Goal: Contribute content: Contribute content

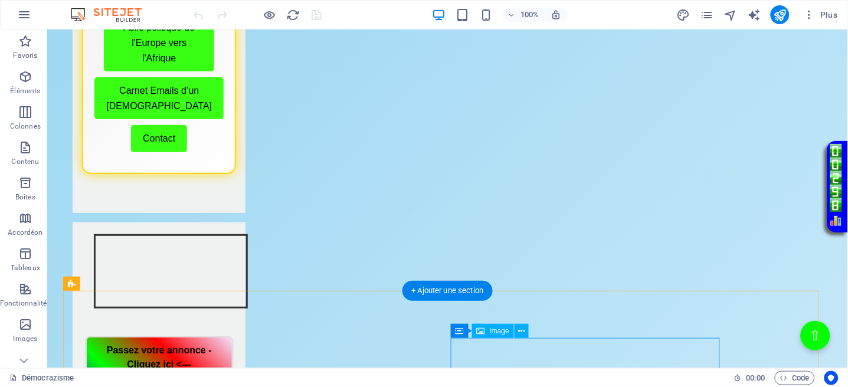
scroll to position [629, 0]
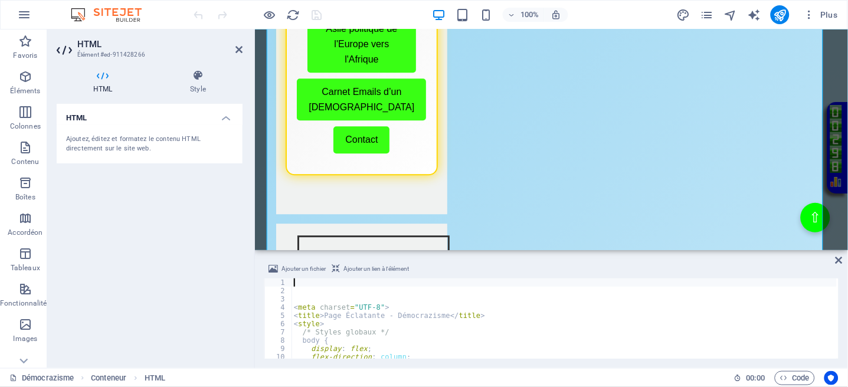
type textarea "/* Styles globaux */"
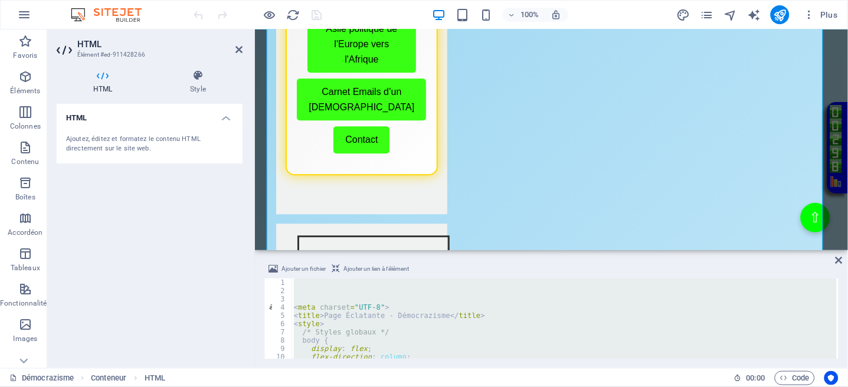
paste textarea "</html>"
type textarea "</html>"
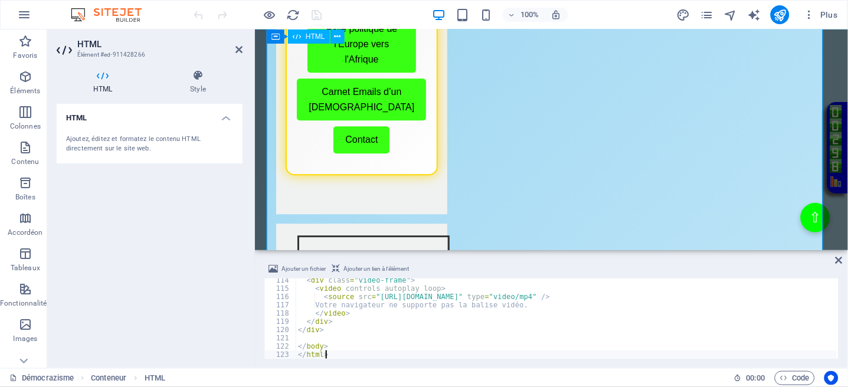
scroll to position [936, 0]
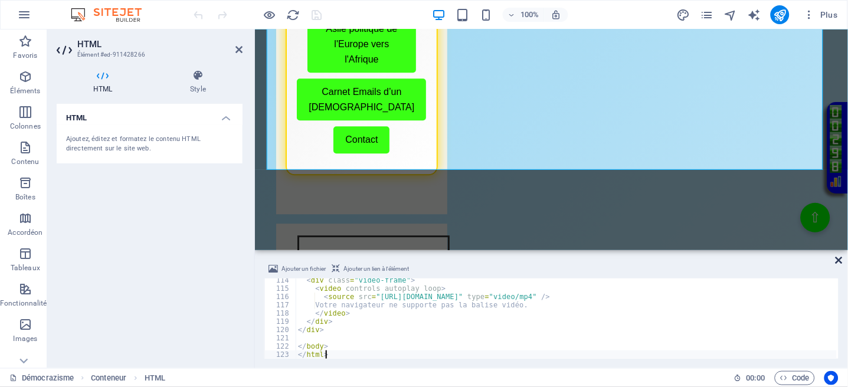
click at [838, 259] on icon at bounding box center [839, 260] width 7 height 9
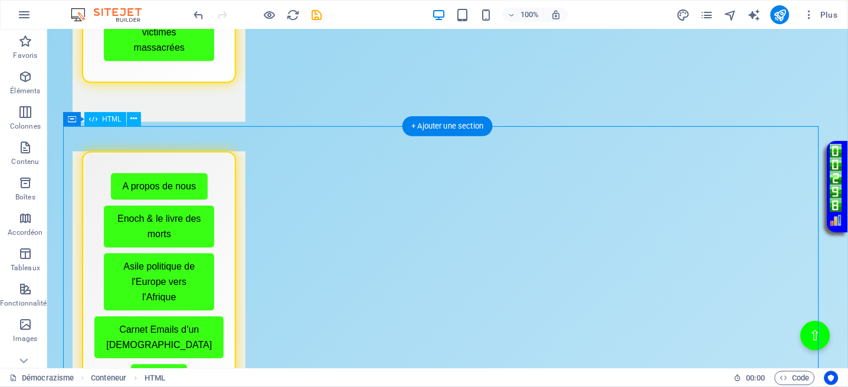
scroll to position [551, 0]
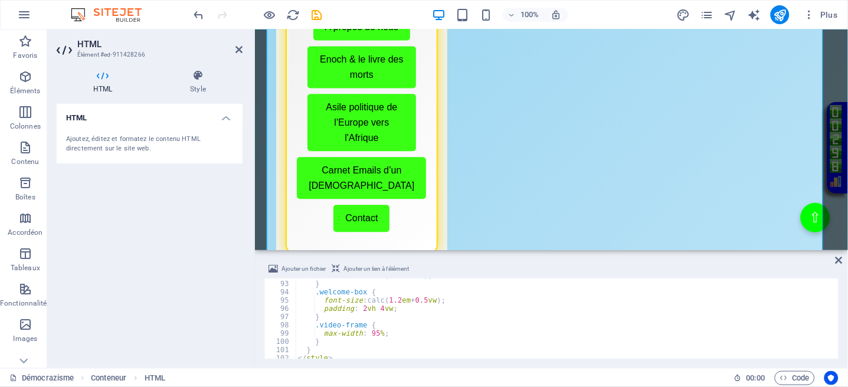
scroll to position [671, 0]
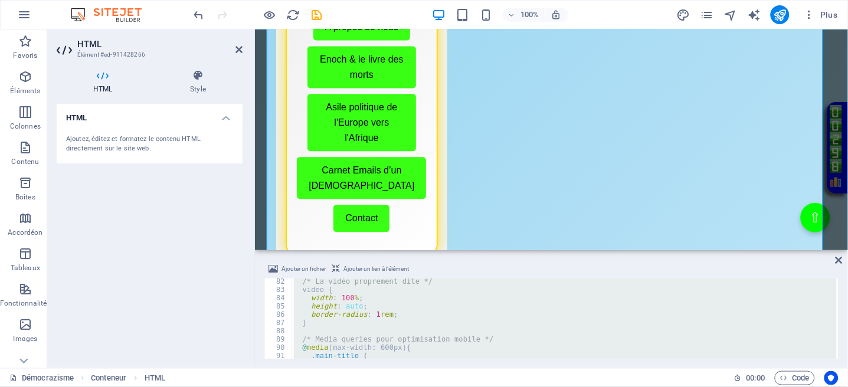
paste textarea
type textarea "</html>"
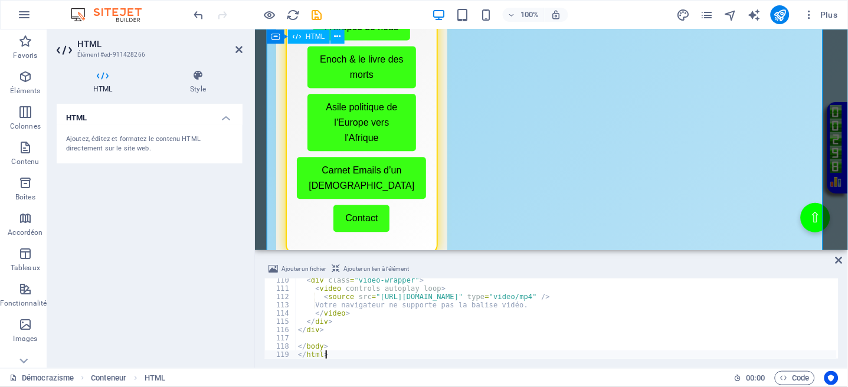
scroll to position [903, 0]
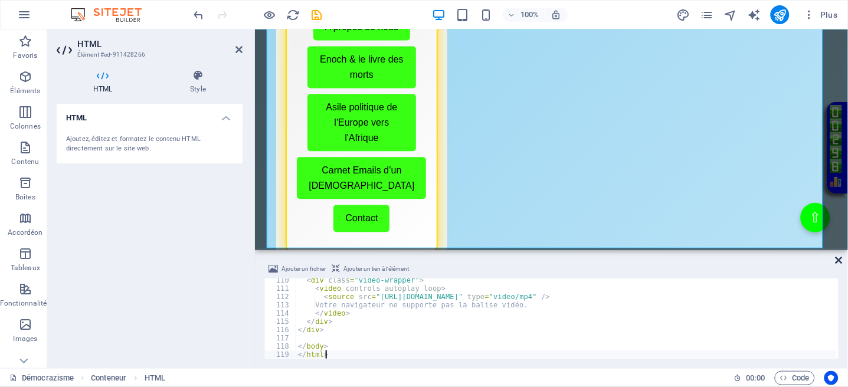
click at [841, 258] on icon at bounding box center [839, 260] width 7 height 9
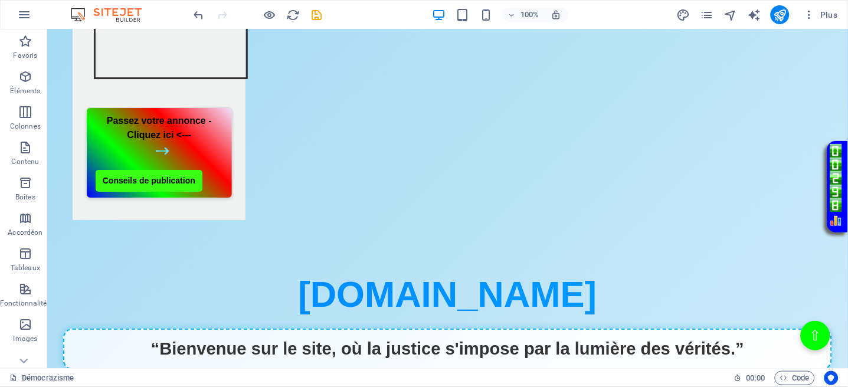
scroll to position [945, 0]
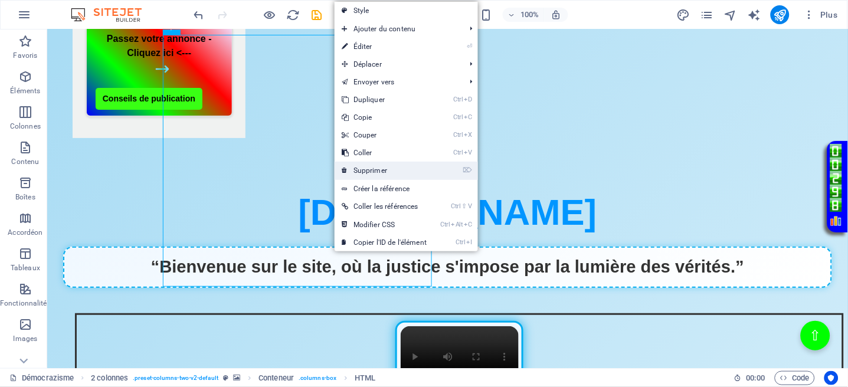
click at [353, 166] on link "⌦ Supprimer" at bounding box center [384, 171] width 99 height 18
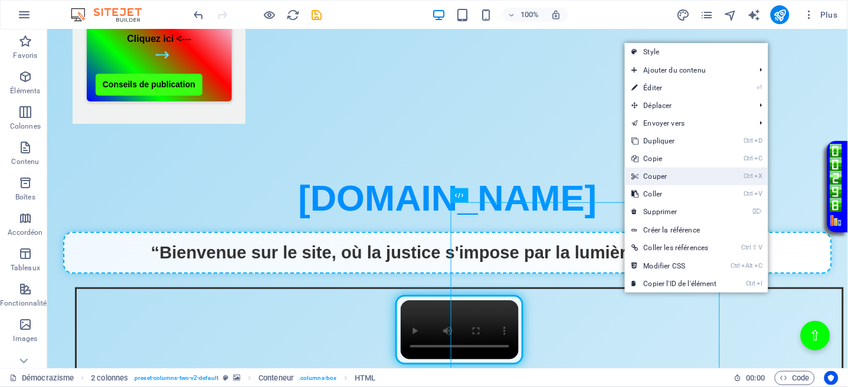
click at [638, 172] on icon at bounding box center [635, 177] width 6 height 18
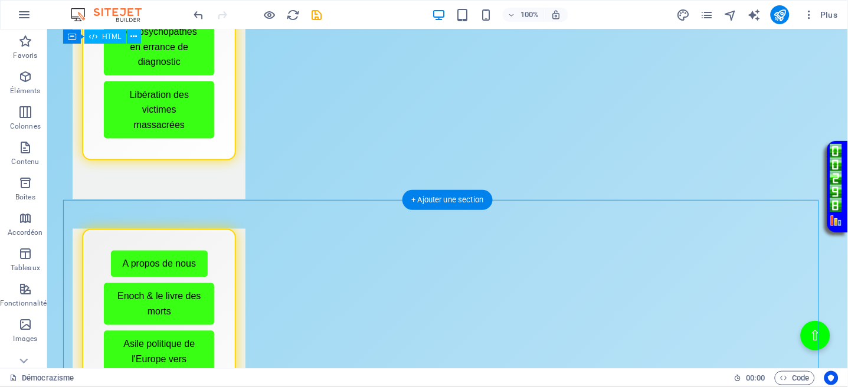
scroll to position [315, 0]
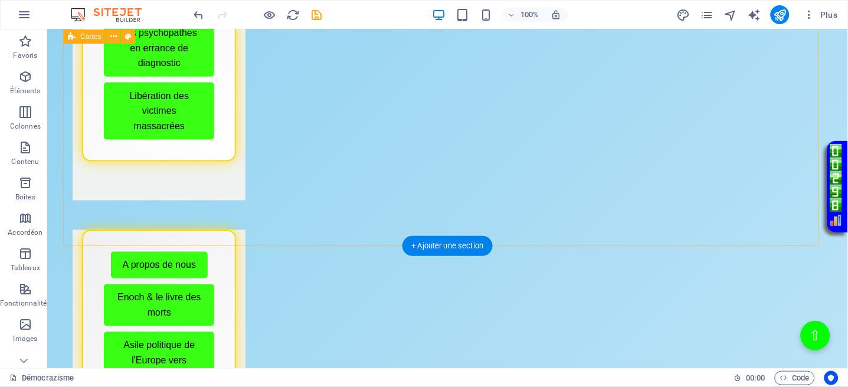
click at [520, 221] on div "Menu de boutons avec cadre scintillant Démocrazisme Conseils avant publication …" at bounding box center [447, 284] width 769 height 1032
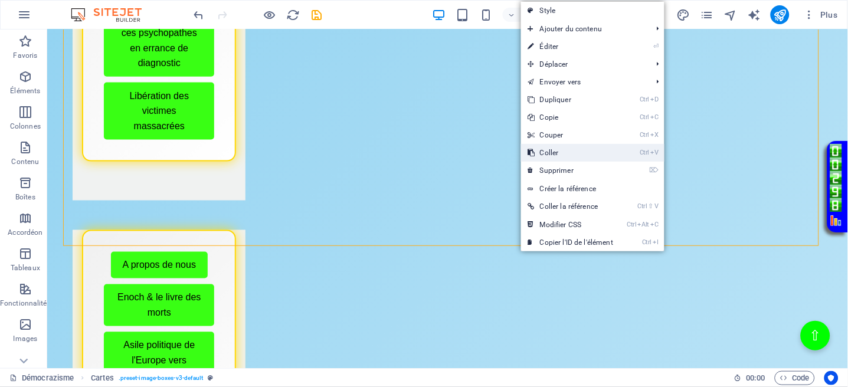
drag, startPoint x: 505, startPoint y: 125, endPoint x: 552, endPoint y: 154, distance: 55.7
click at [552, 154] on link "Ctrl V Coller" at bounding box center [570, 153] width 99 height 18
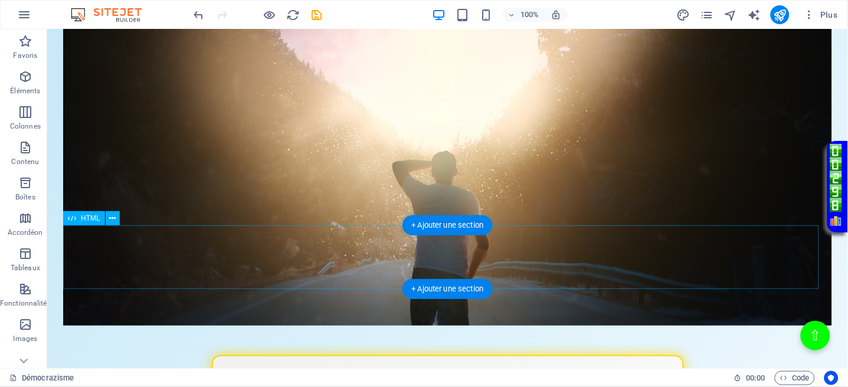
scroll to position [2014, 0]
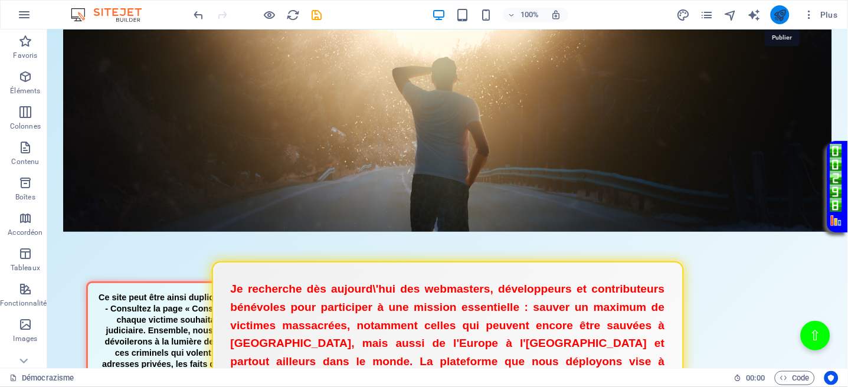
click at [783, 17] on icon "publish" at bounding box center [780, 15] width 14 height 14
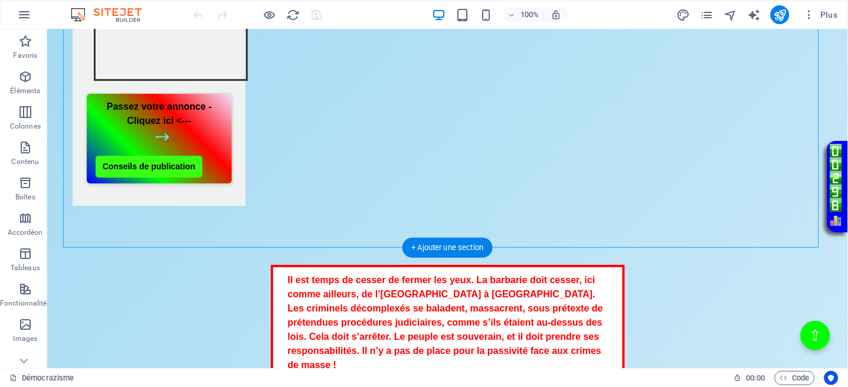
scroll to position [866, 0]
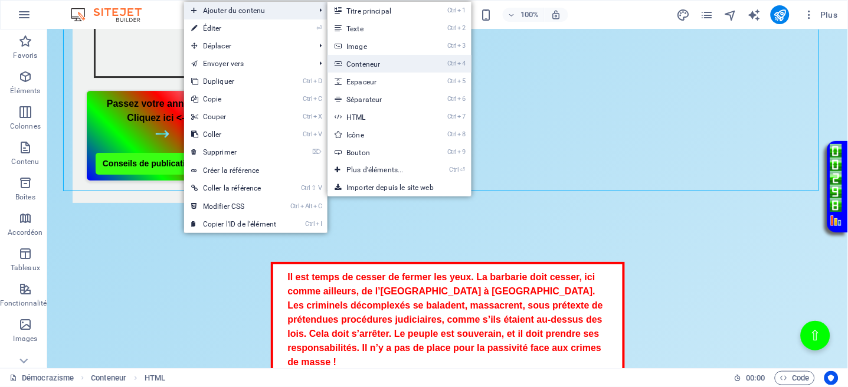
drag, startPoint x: 108, startPoint y: 99, endPoint x: 362, endPoint y: 67, distance: 256.4
click at [362, 67] on link "Ctrl 4 Conteneur" at bounding box center [378, 64] width 100 height 18
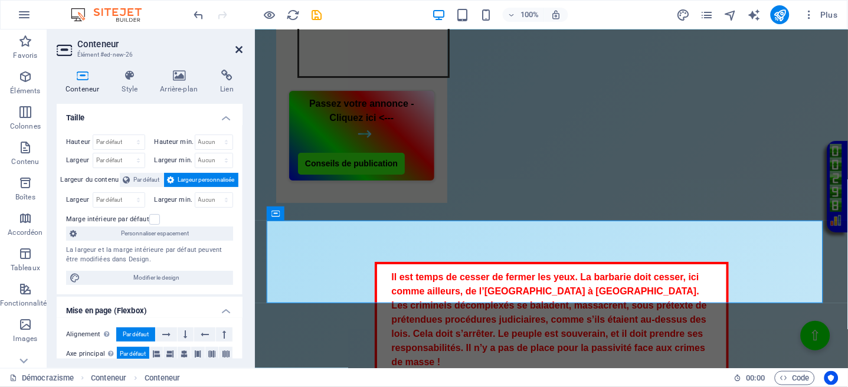
drag, startPoint x: 240, startPoint y: 50, endPoint x: 194, endPoint y: 24, distance: 53.2
click at [240, 50] on icon at bounding box center [239, 49] width 7 height 9
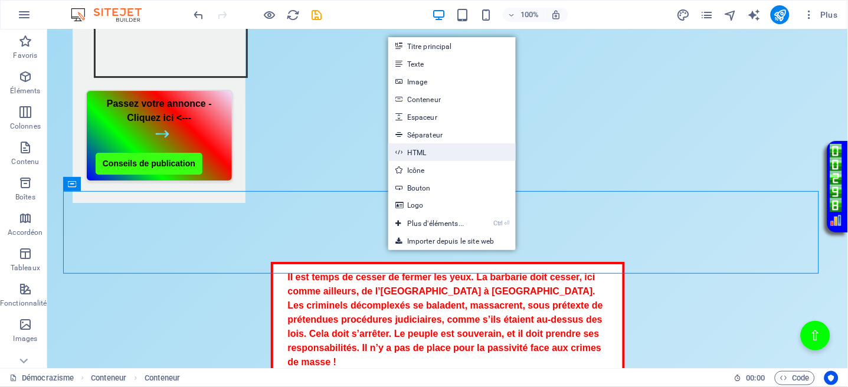
click at [403, 156] on link "HTML" at bounding box center [452, 152] width 128 height 18
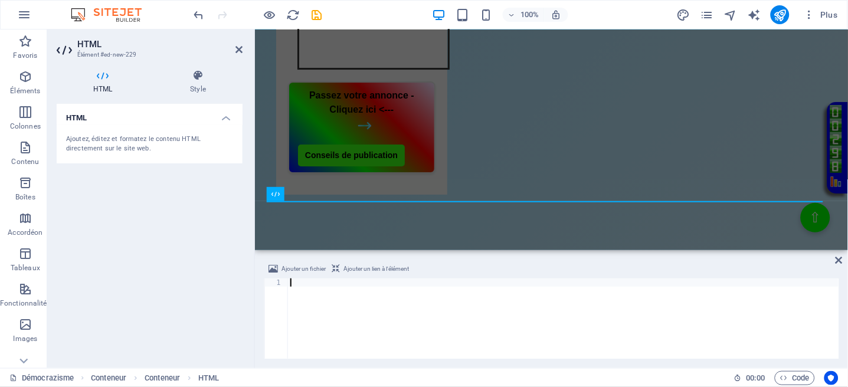
type textarea "</html>"
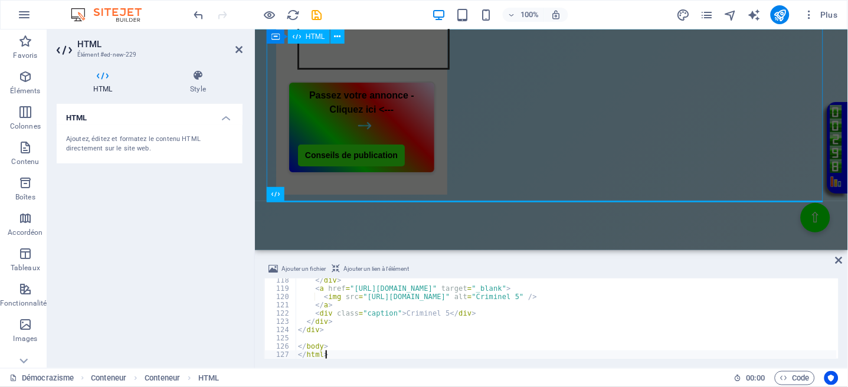
scroll to position [969, 0]
click at [841, 258] on icon at bounding box center [839, 260] width 7 height 9
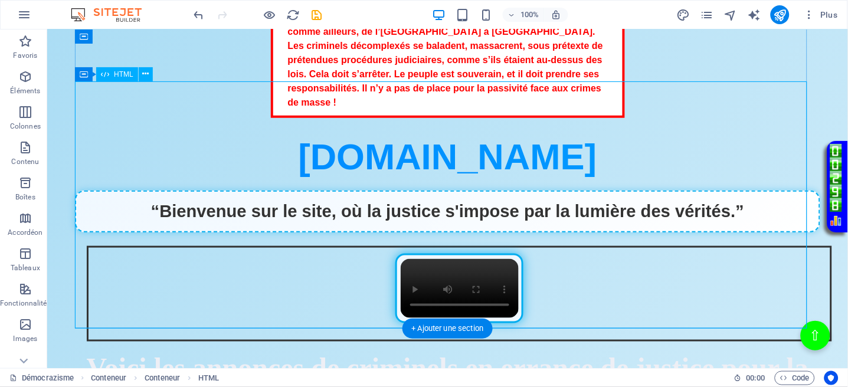
scroll to position [1181, 0]
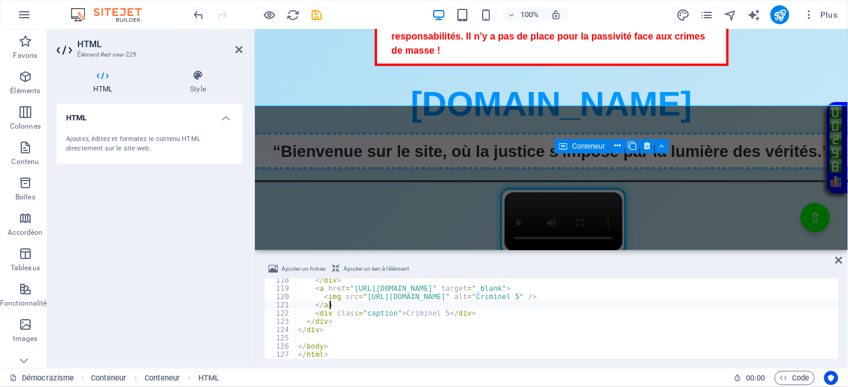
type textarea "</body> </html>"
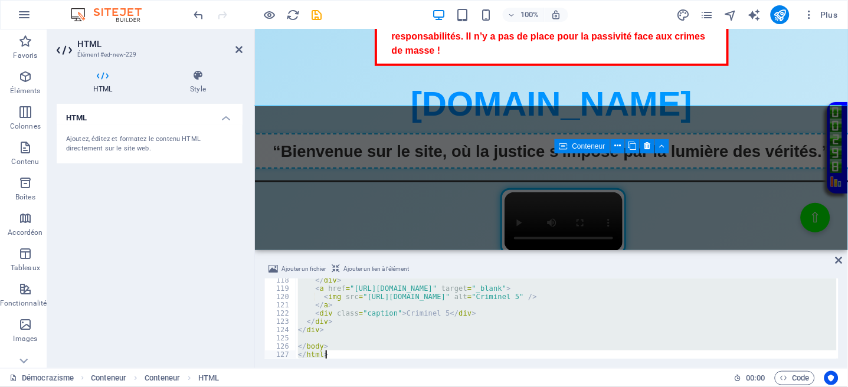
scroll to position [1109, 0]
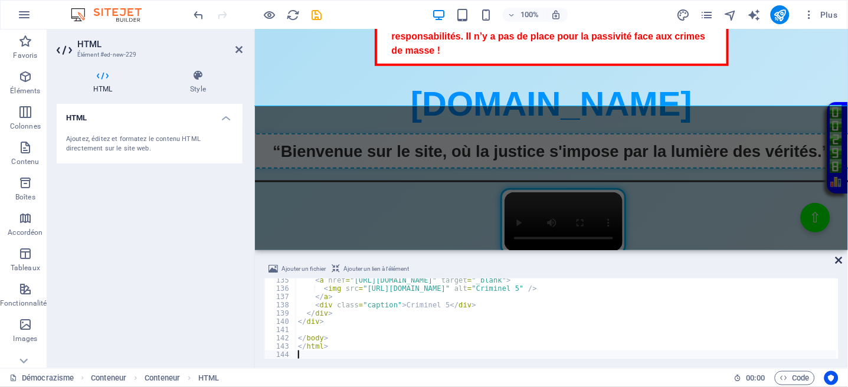
click at [838, 258] on icon at bounding box center [839, 260] width 7 height 9
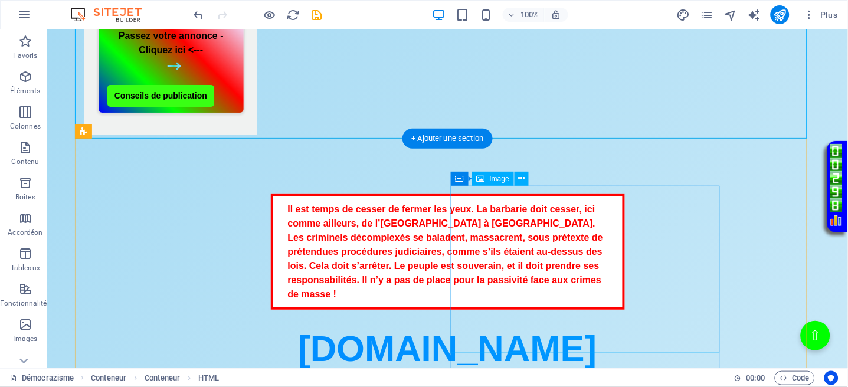
scroll to position [945, 0]
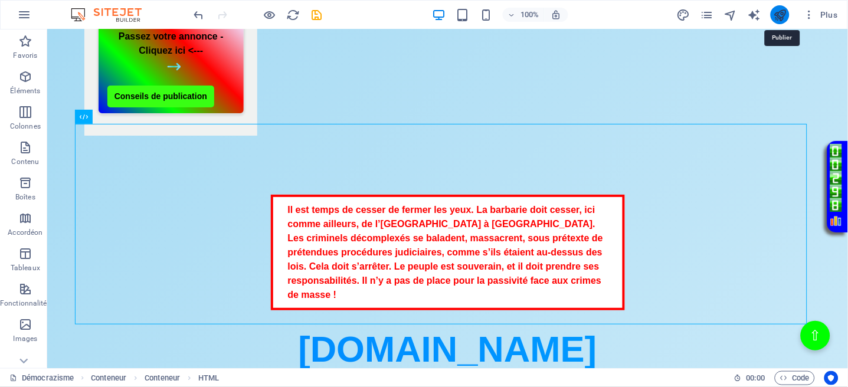
click at [776, 12] on icon "publish" at bounding box center [780, 15] width 14 height 14
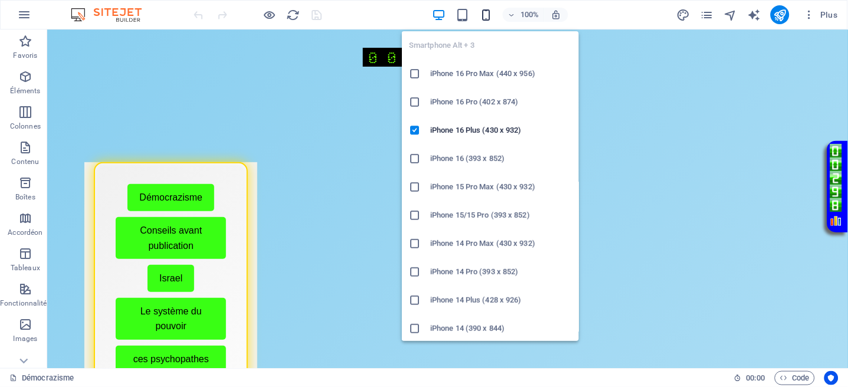
click at [483, 12] on icon "button" at bounding box center [486, 15] width 14 height 14
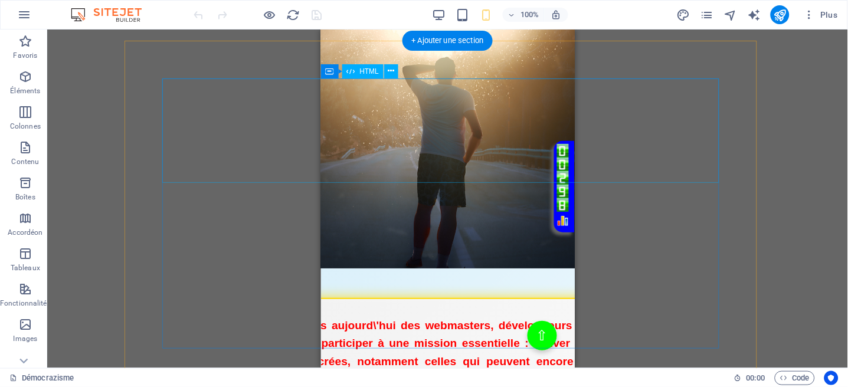
scroll to position [1598, 0]
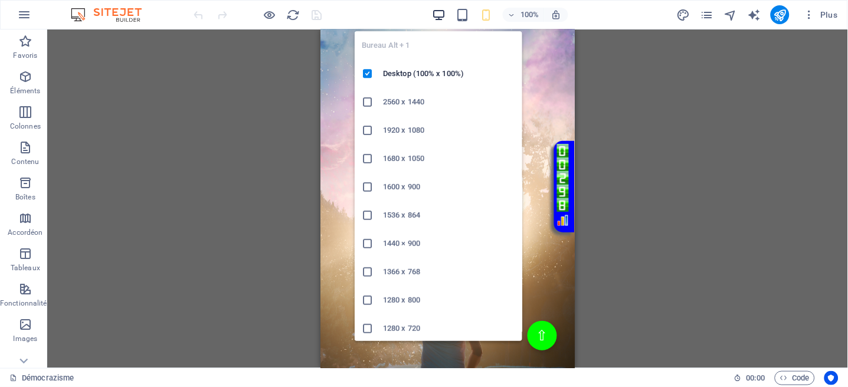
click at [441, 10] on icon "button" at bounding box center [439, 15] width 14 height 14
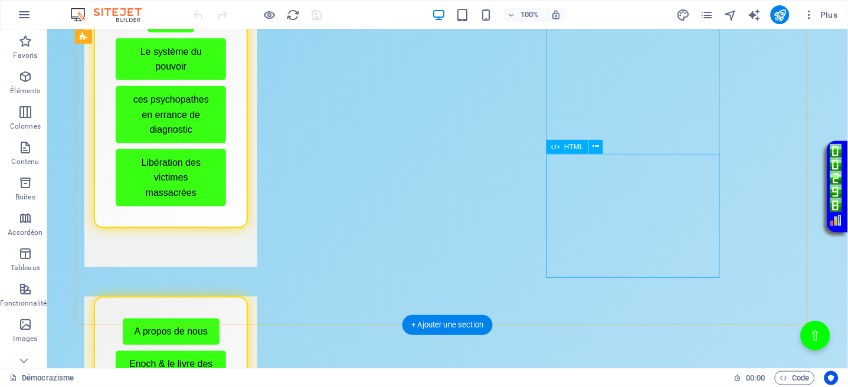
scroll to position [24, 0]
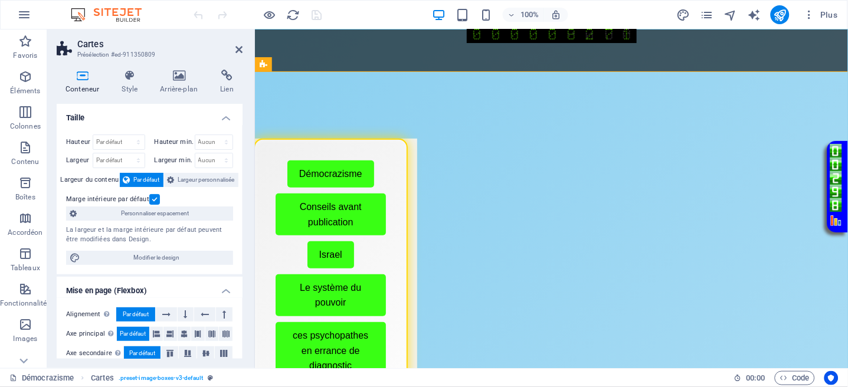
click at [247, 60] on div "Conteneur Style Arrière-plan Lien Taille Hauteur Par défaut px rem % vh vw Haut…" at bounding box center [149, 214] width 205 height 308
click at [241, 49] on icon at bounding box center [239, 49] width 7 height 9
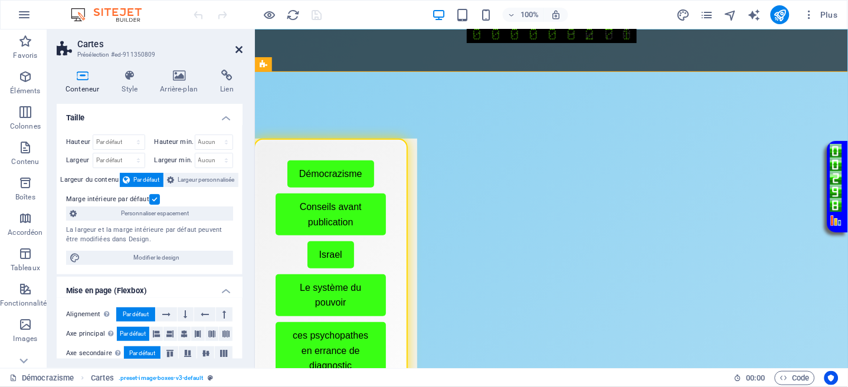
click at [239, 51] on icon at bounding box center [239, 49] width 7 height 9
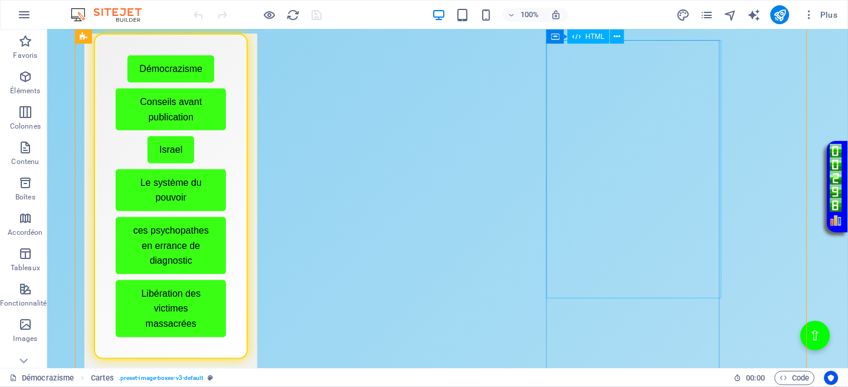
scroll to position [102, 0]
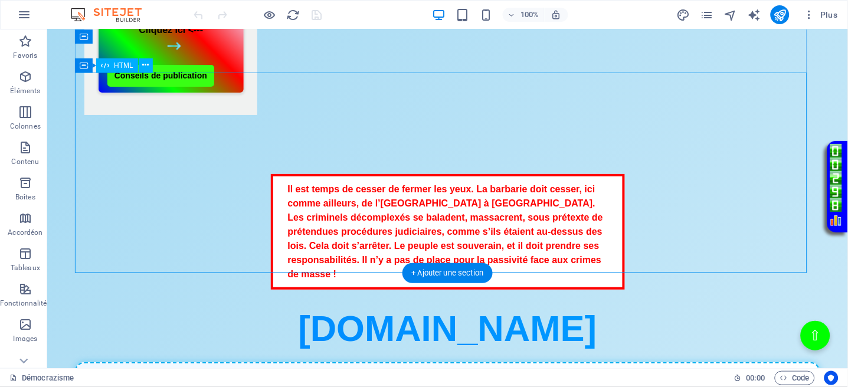
scroll to position [1047, 0]
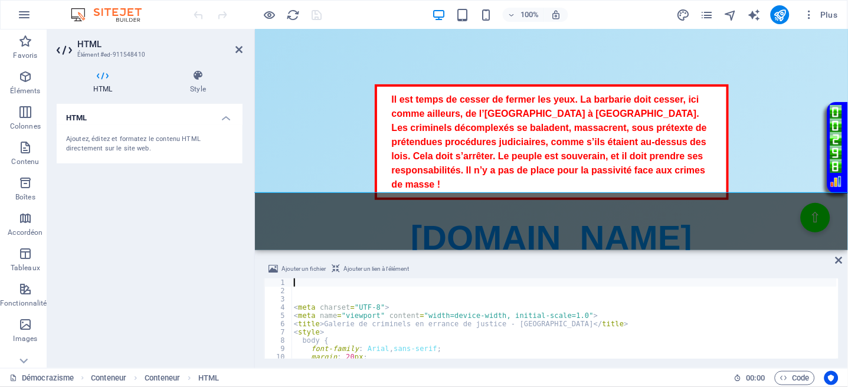
type textarea "<meta name="viewport" content="width=device-width, initial-scale=1.0">"
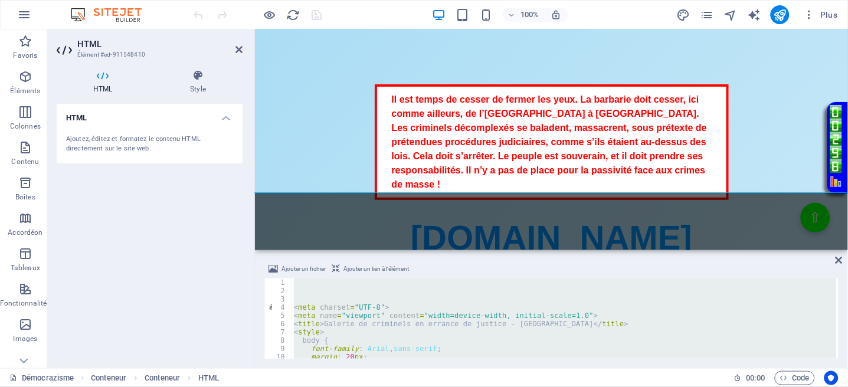
type textarea "</html>"
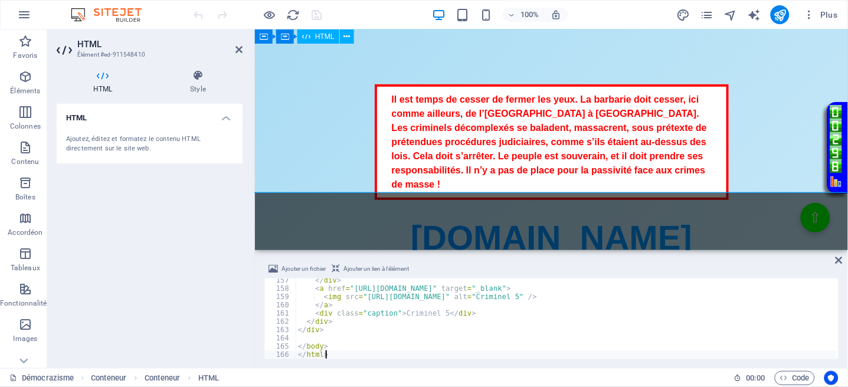
scroll to position [1291, 0]
click at [841, 260] on icon at bounding box center [839, 260] width 7 height 9
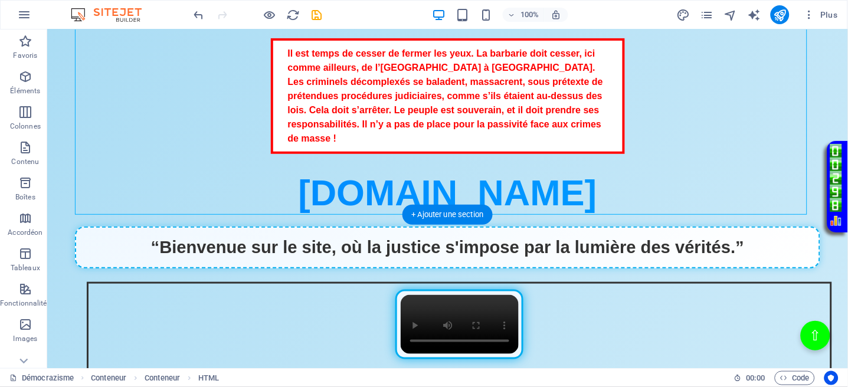
scroll to position [943, 0]
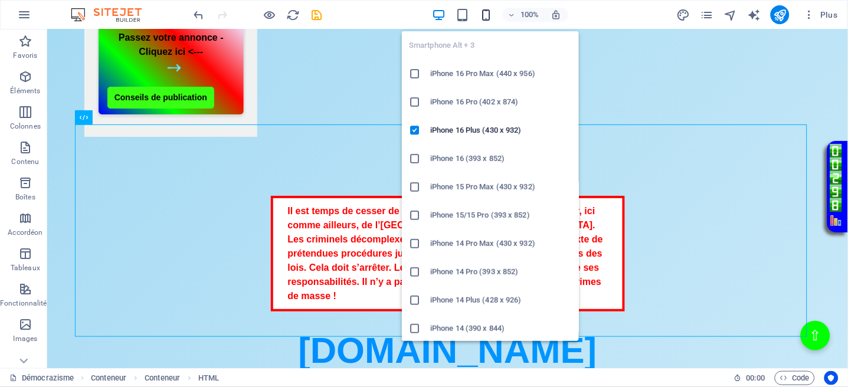
click at [485, 15] on icon "button" at bounding box center [486, 15] width 14 height 14
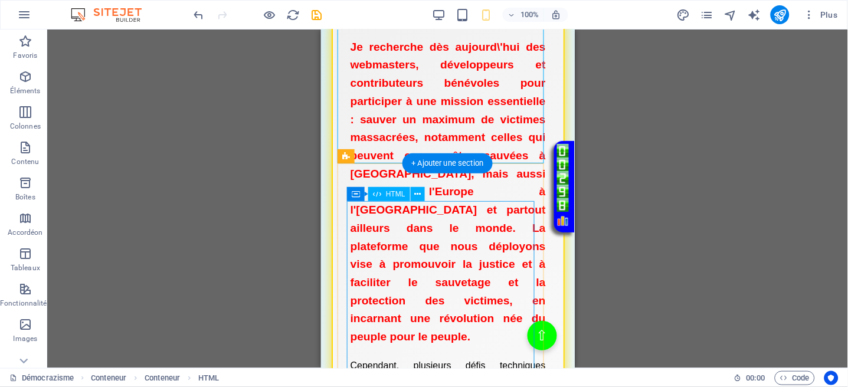
scroll to position [2696, 0]
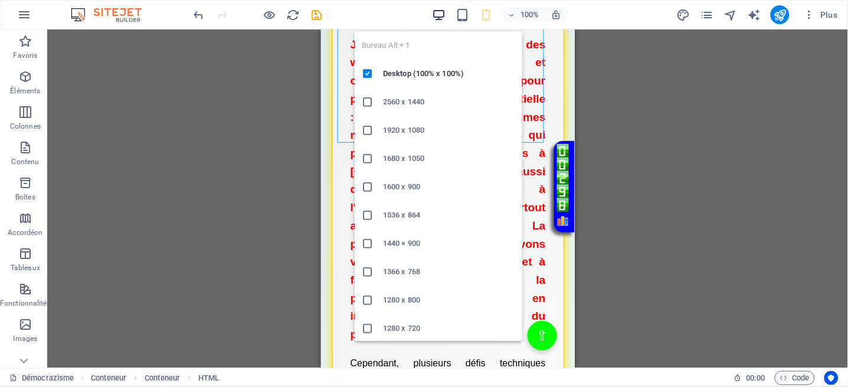
click at [440, 11] on icon "button" at bounding box center [439, 15] width 14 height 14
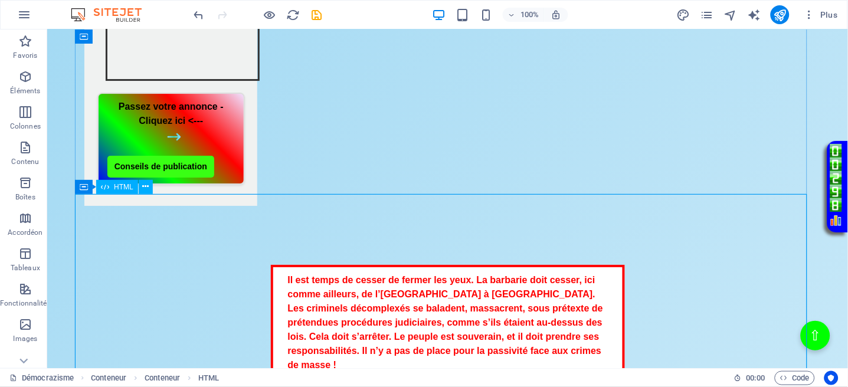
scroll to position [740, 0]
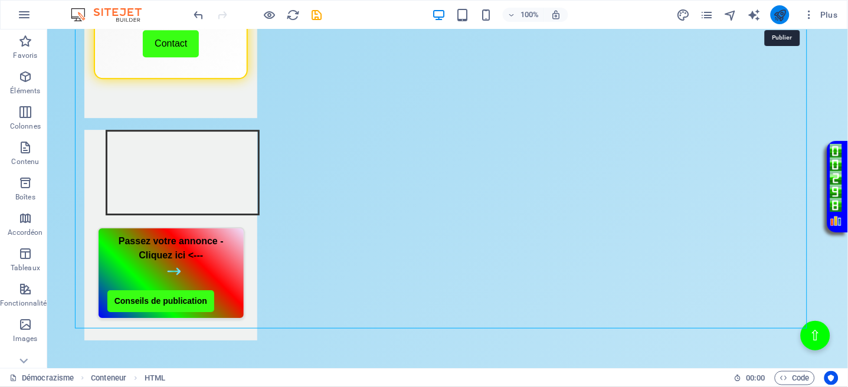
click at [784, 9] on icon "publish" at bounding box center [780, 15] width 14 height 14
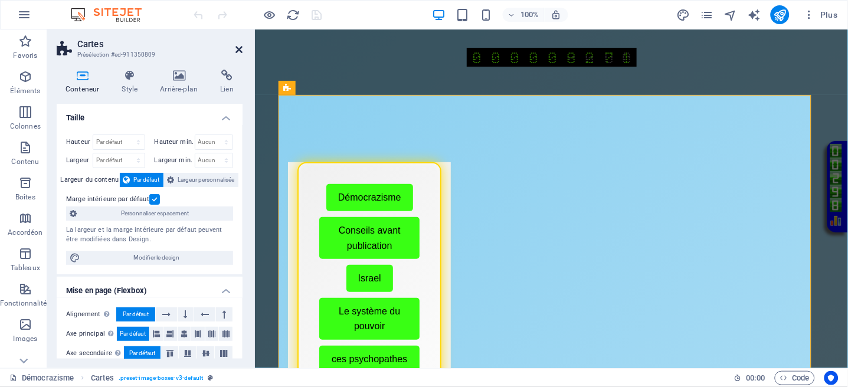
click at [236, 50] on icon at bounding box center [239, 49] width 7 height 9
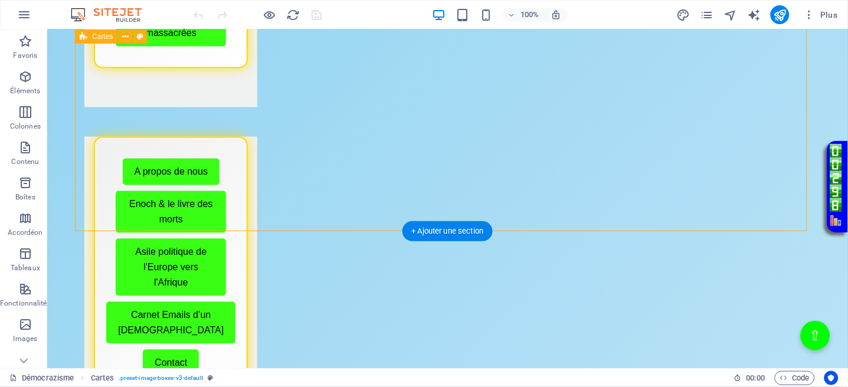
scroll to position [472, 0]
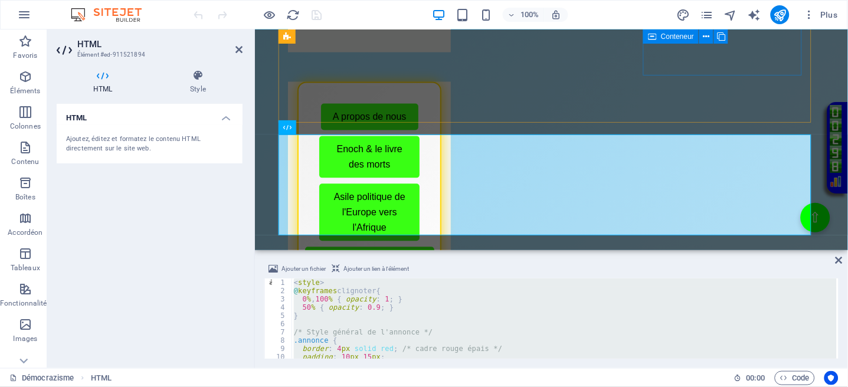
paste textarea "</html"
type textarea "</html>"
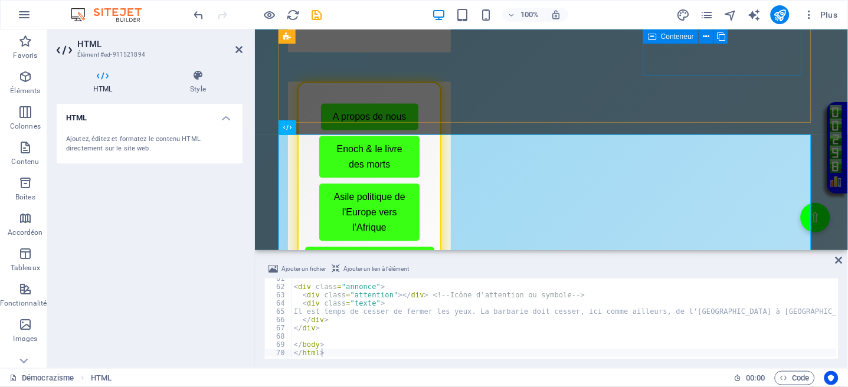
click at [844, 261] on div "Ajouter un fichier Ajouter un lien à l'élément </html> 61 62 63 64 65 66 67 68 …" at bounding box center [551, 311] width 593 height 116
click at [839, 258] on icon at bounding box center [839, 260] width 7 height 9
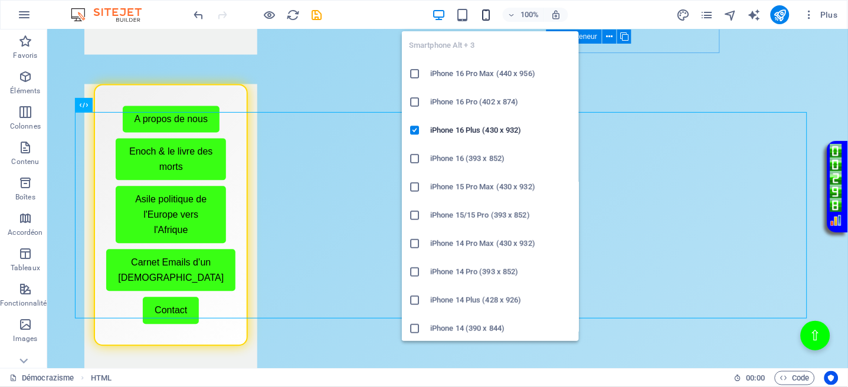
click at [485, 14] on icon "button" at bounding box center [486, 15] width 14 height 14
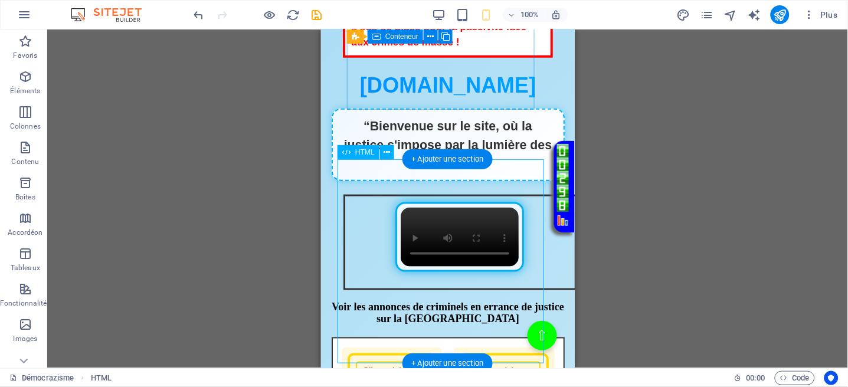
scroll to position [1200, 0]
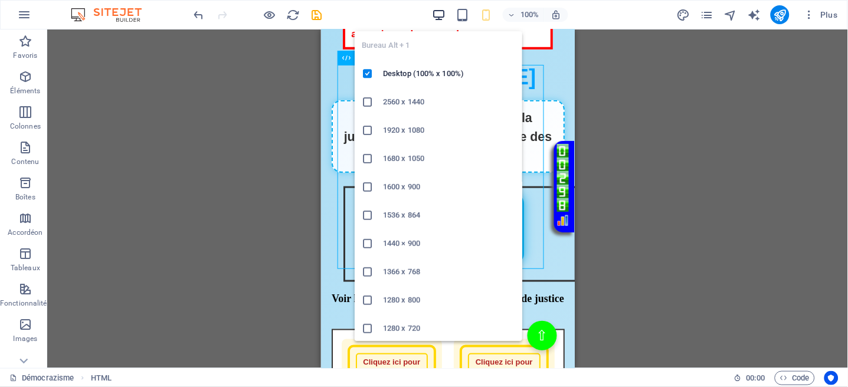
click at [435, 14] on icon "button" at bounding box center [439, 15] width 14 height 14
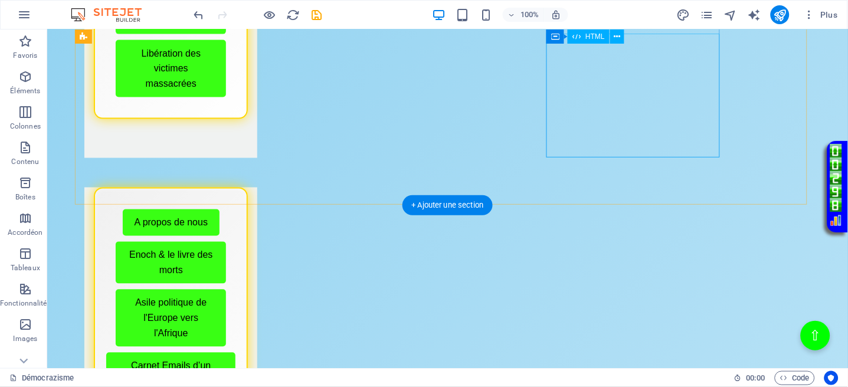
scroll to position [367, 0]
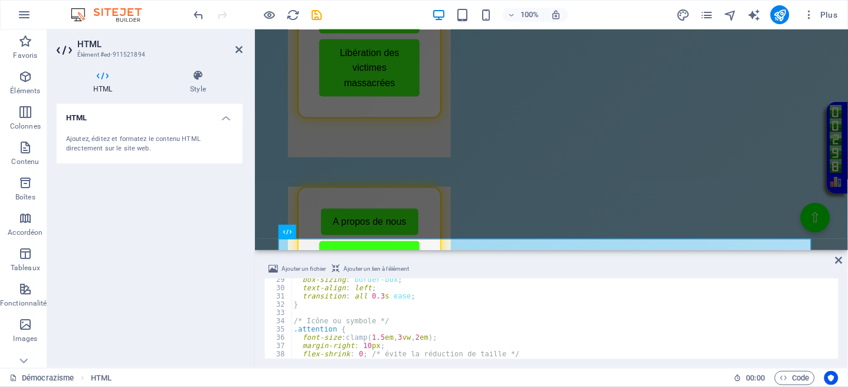
scroll to position [234, 0]
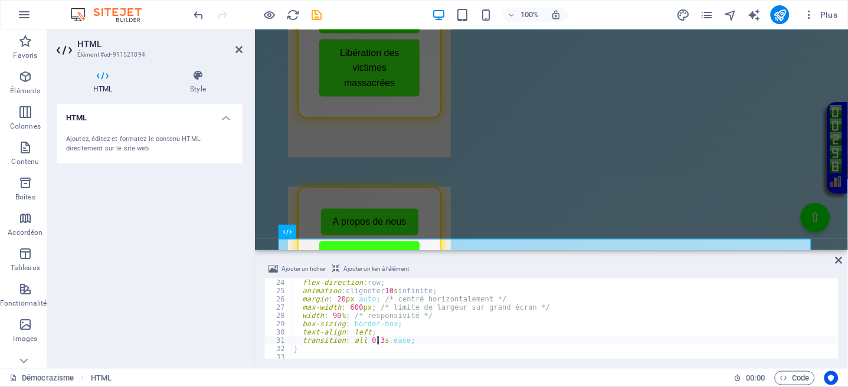
scroll to position [190, 0]
type textarea "animation: clignoter s infinite;"
drag, startPoint x: 840, startPoint y: 260, endPoint x: 718, endPoint y: 239, distance: 122.8
click at [840, 260] on icon at bounding box center [839, 260] width 7 height 9
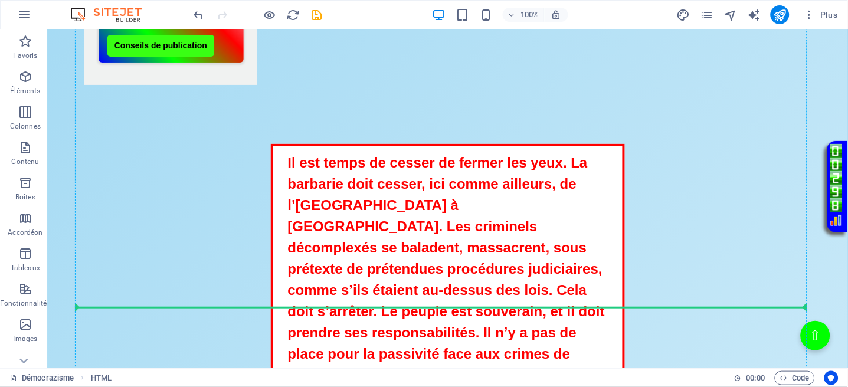
scroll to position [997, 0]
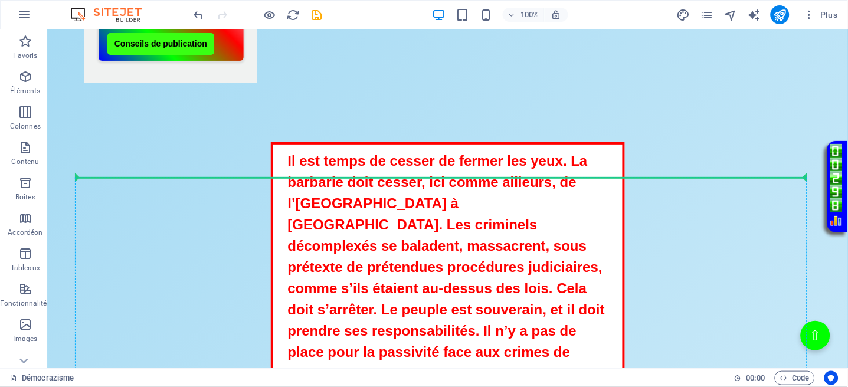
drag, startPoint x: 391, startPoint y: 190, endPoint x: 401, endPoint y: 217, distance: 28.8
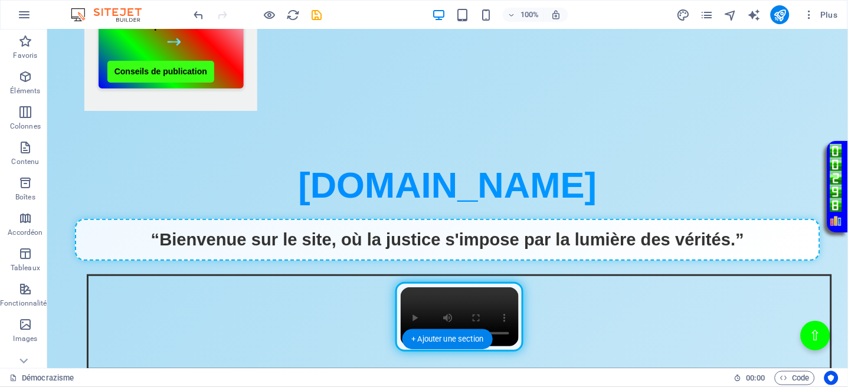
scroll to position [901, 0]
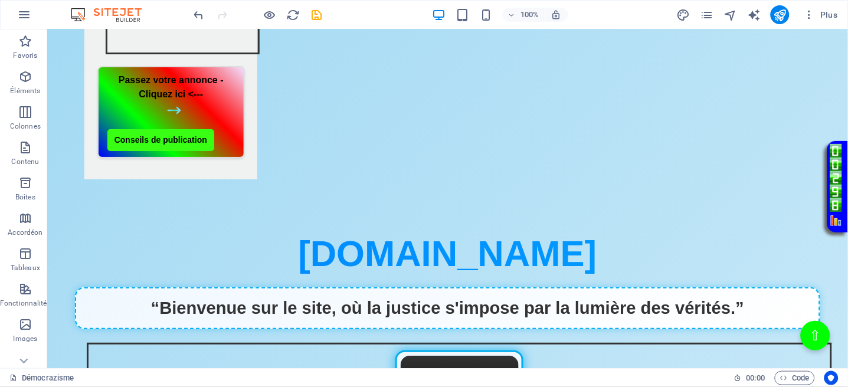
drag, startPoint x: 508, startPoint y: 236, endPoint x: 501, endPoint y: 139, distance: 97.0
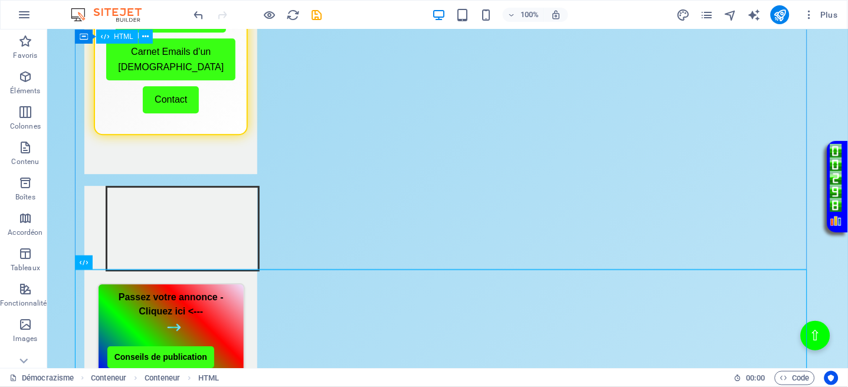
scroll to position [665, 0]
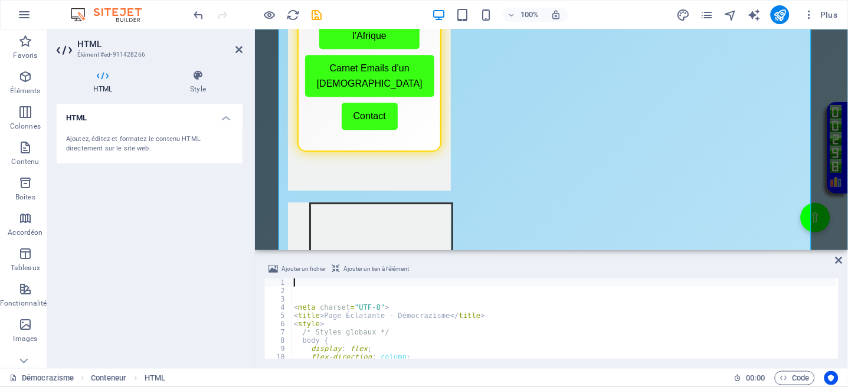
type textarea "<title>Page Éclatante - Démocrazisme</title>"
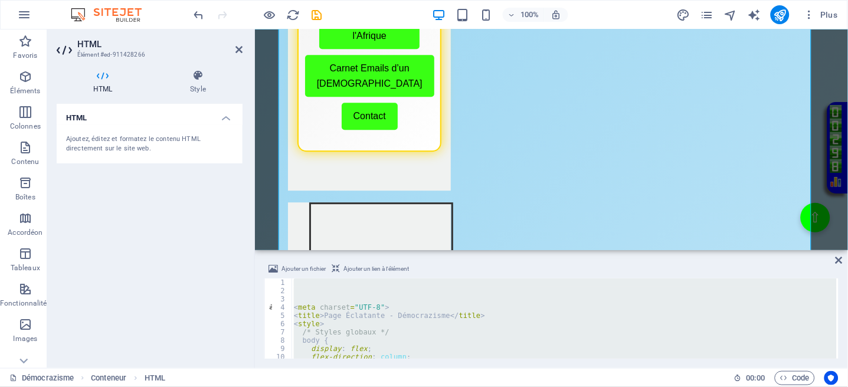
paste textarea "</html>"
type textarea "</html>"
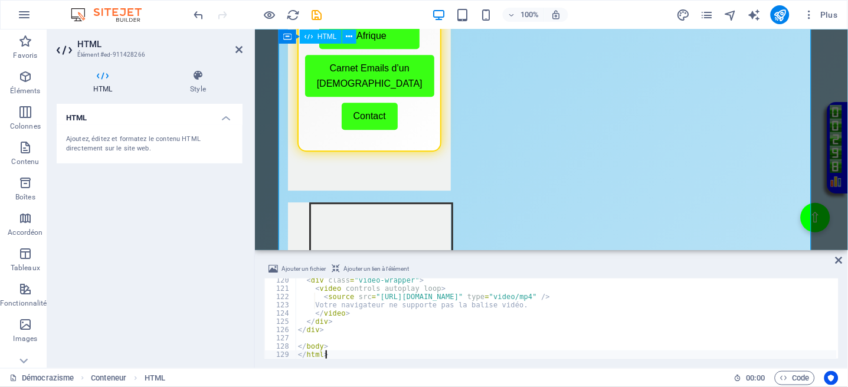
scroll to position [985, 0]
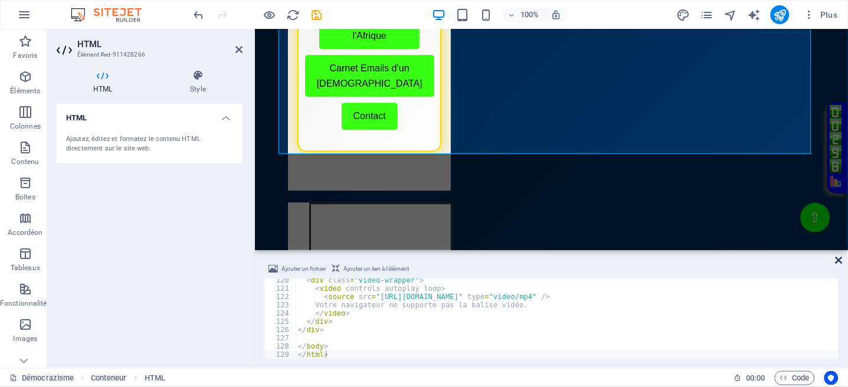
drag, startPoint x: 842, startPoint y: 258, endPoint x: 785, endPoint y: 227, distance: 65.5
click at [842, 258] on icon at bounding box center [839, 260] width 7 height 9
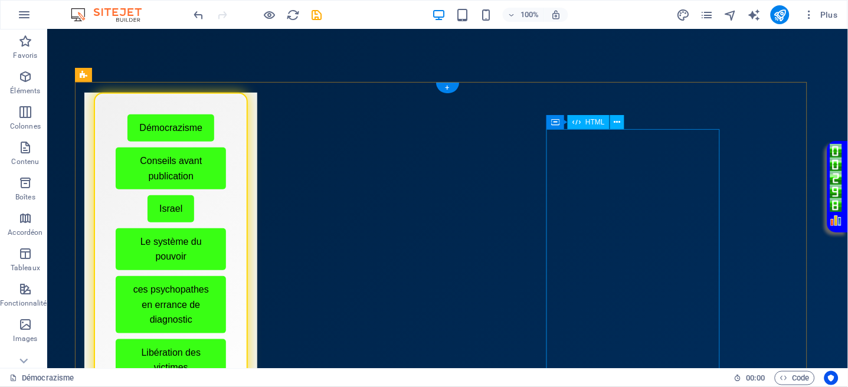
scroll to position [157, 0]
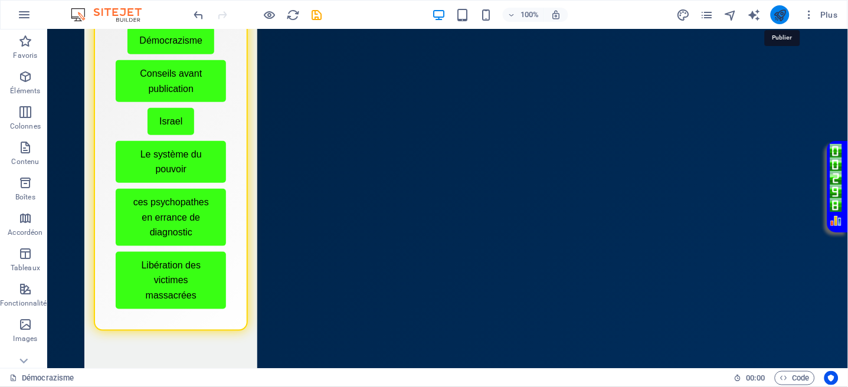
click at [776, 15] on icon "publish" at bounding box center [780, 15] width 14 height 14
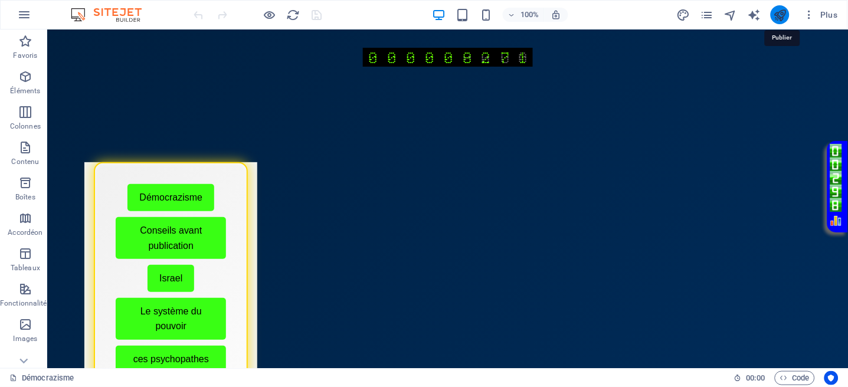
click at [778, 18] on icon "publish" at bounding box center [780, 15] width 14 height 14
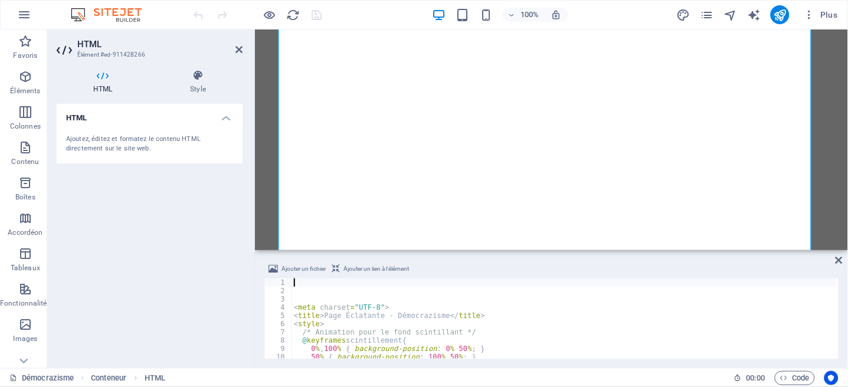
type textarea "<style>"
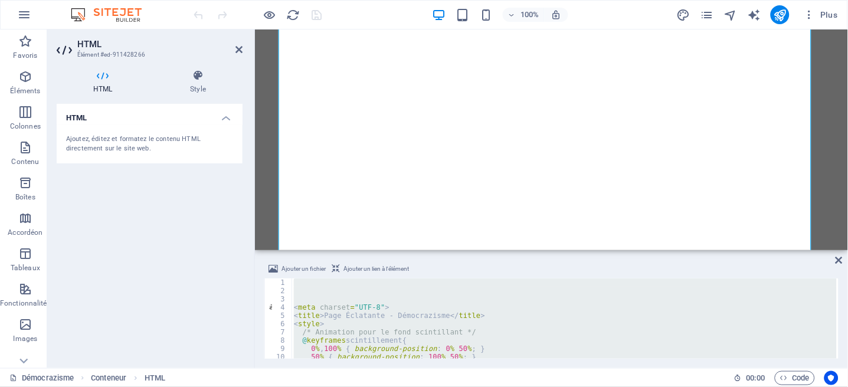
type textarea "</html>"
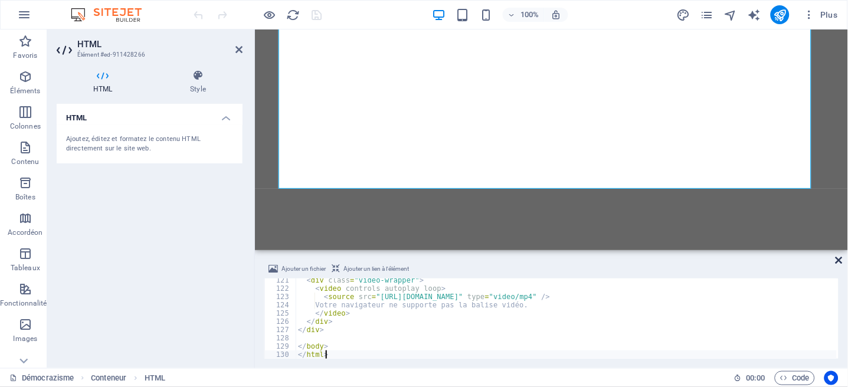
click at [837, 259] on icon at bounding box center [839, 260] width 7 height 9
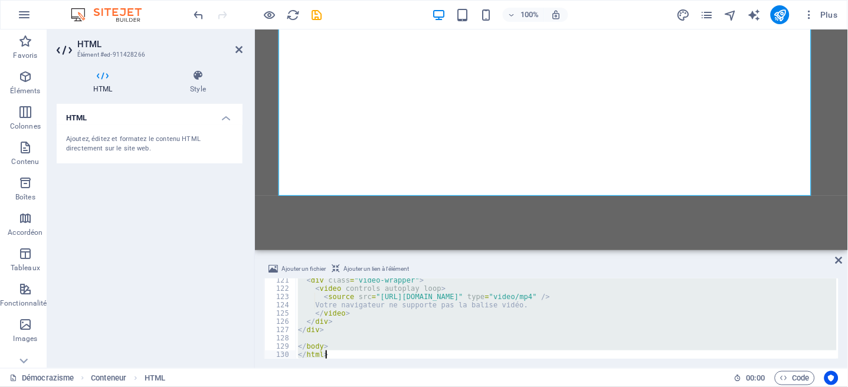
type textarea "</html>"
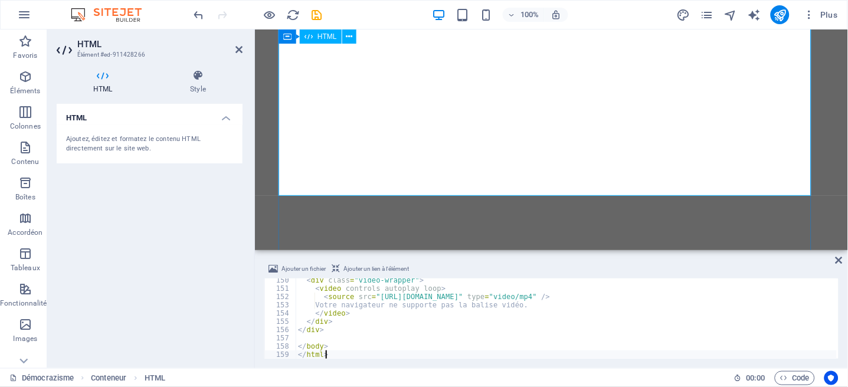
scroll to position [1233, 0]
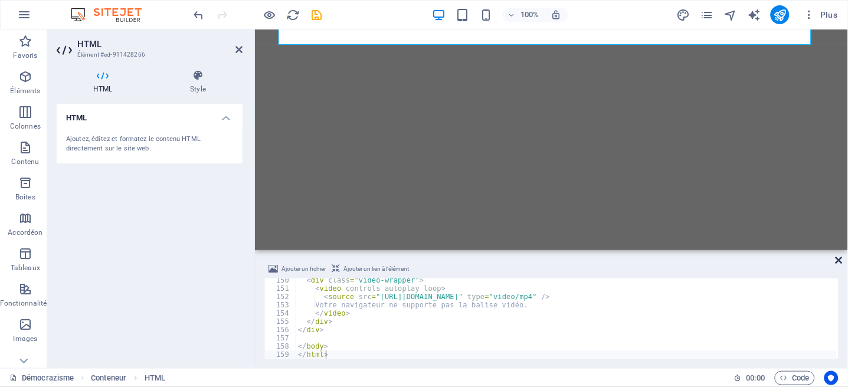
click at [837, 260] on icon at bounding box center [839, 260] width 7 height 9
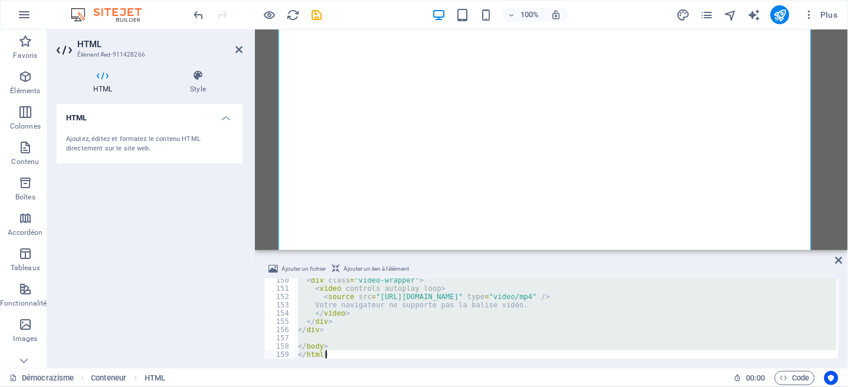
paste textarea
type textarea "</html>"
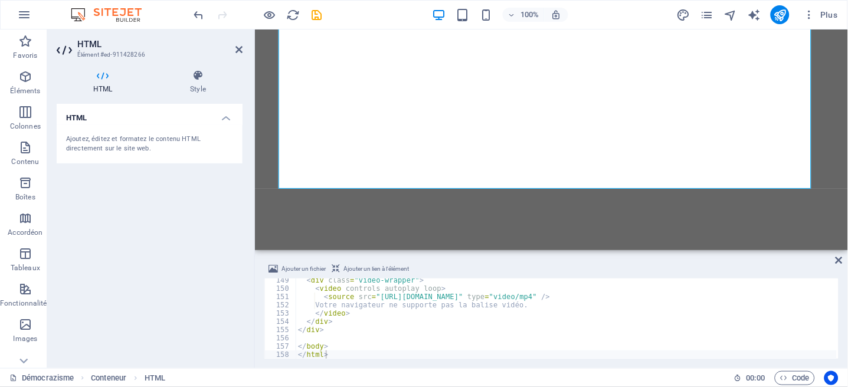
click at [831, 266] on div "Ajouter un fichier Ajouter un lien à l'élément" at bounding box center [551, 270] width 574 height 17
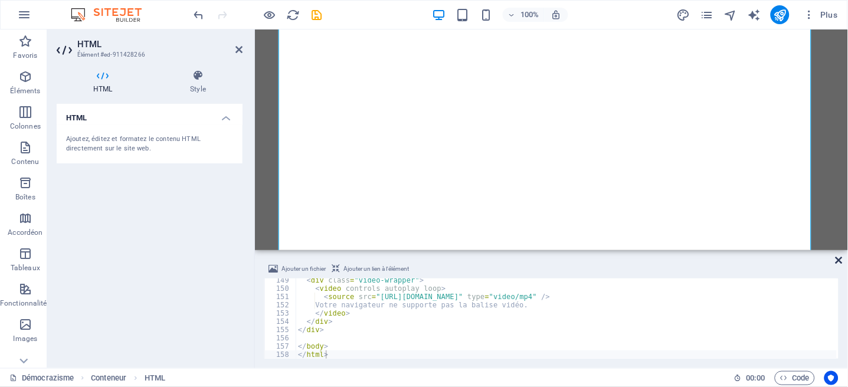
click at [840, 260] on icon at bounding box center [839, 260] width 7 height 9
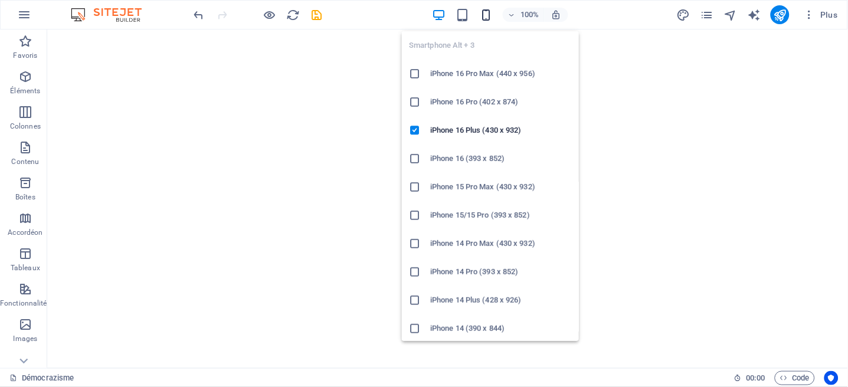
click at [481, 14] on icon "button" at bounding box center [486, 15] width 14 height 14
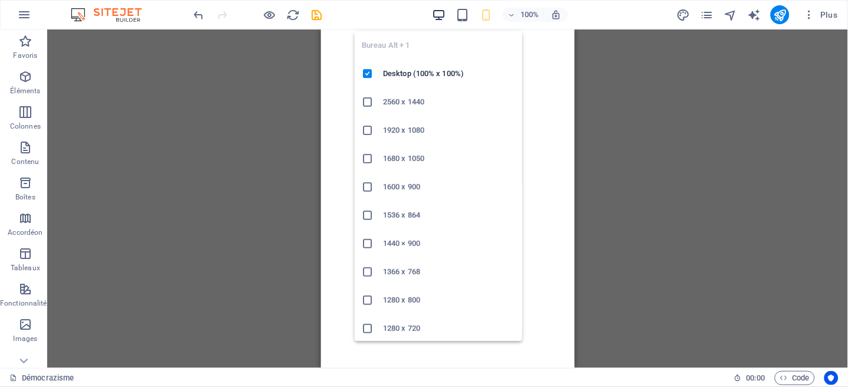
click at [442, 10] on icon "button" at bounding box center [439, 15] width 14 height 14
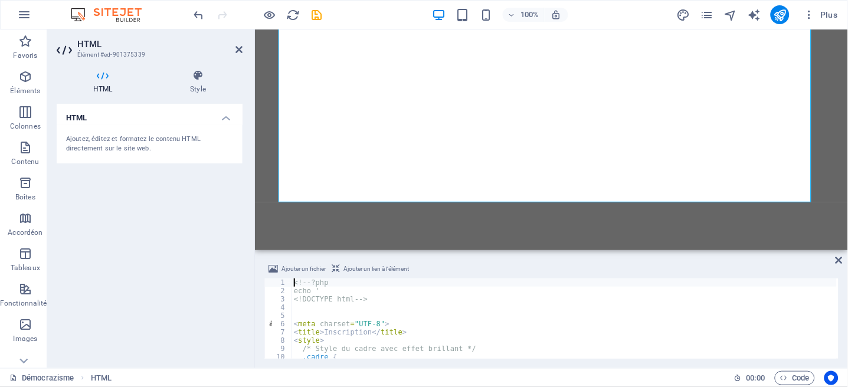
type textarea "<title>Inscription</title>"
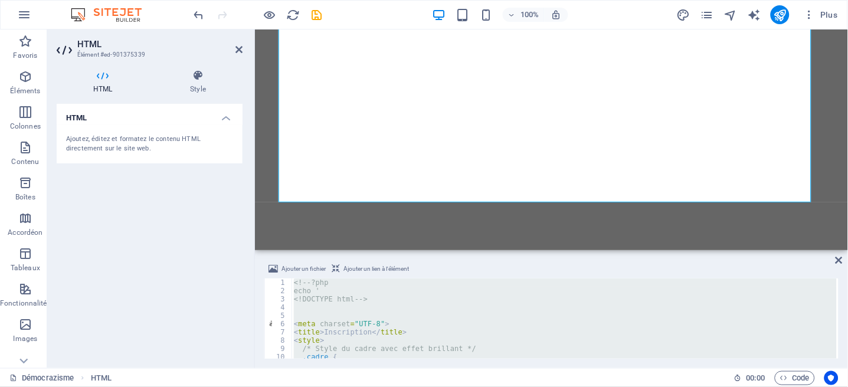
paste textarea "?>"
type textarea "?>"
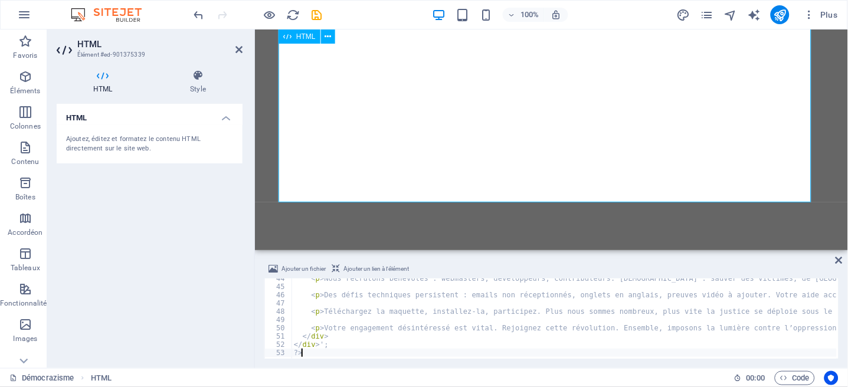
scroll to position [359, 0]
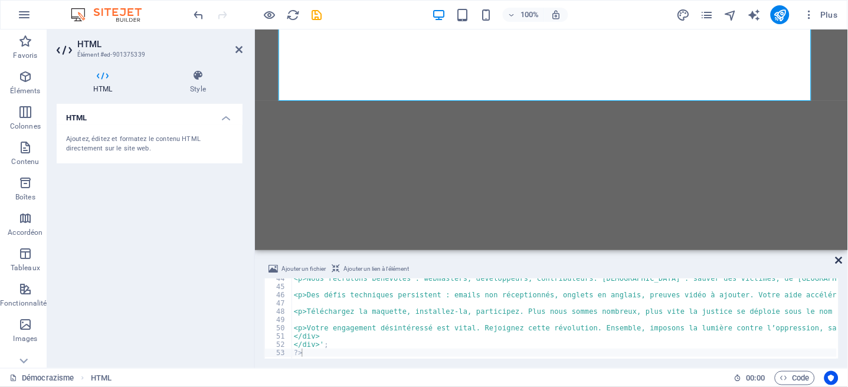
click at [837, 257] on icon at bounding box center [839, 260] width 7 height 9
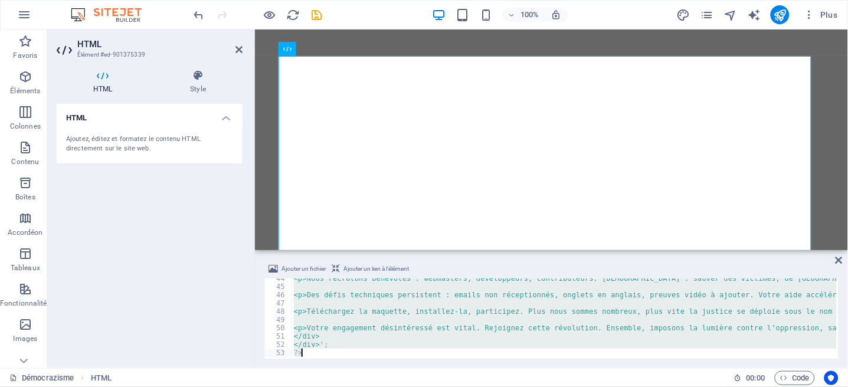
type textarea "?>"
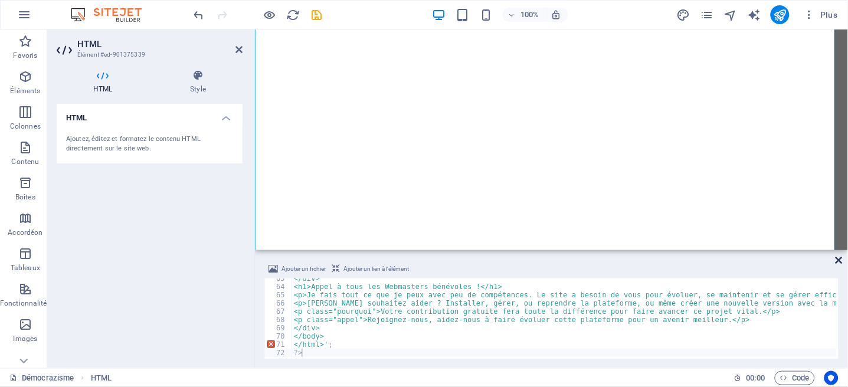
click at [842, 261] on icon at bounding box center [839, 260] width 7 height 9
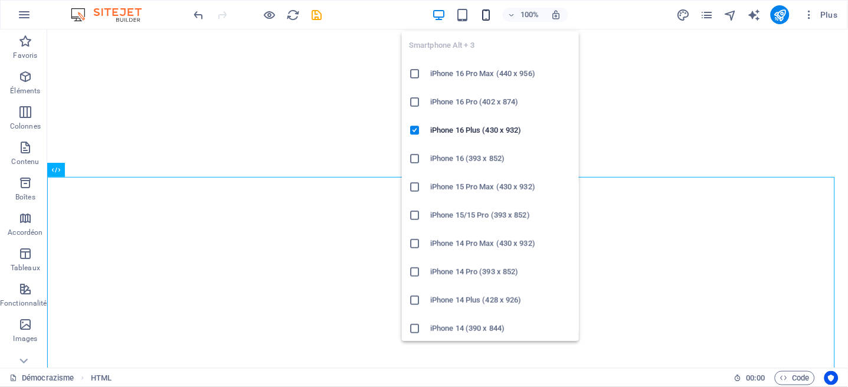
click at [487, 15] on icon "button" at bounding box center [486, 15] width 14 height 14
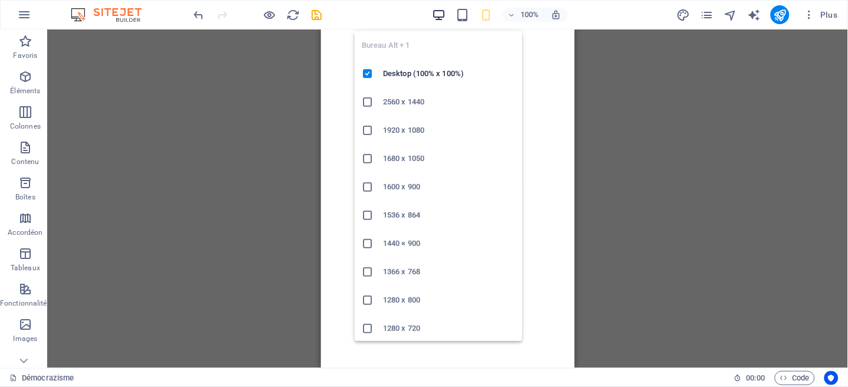
click at [436, 12] on icon "button" at bounding box center [439, 15] width 14 height 14
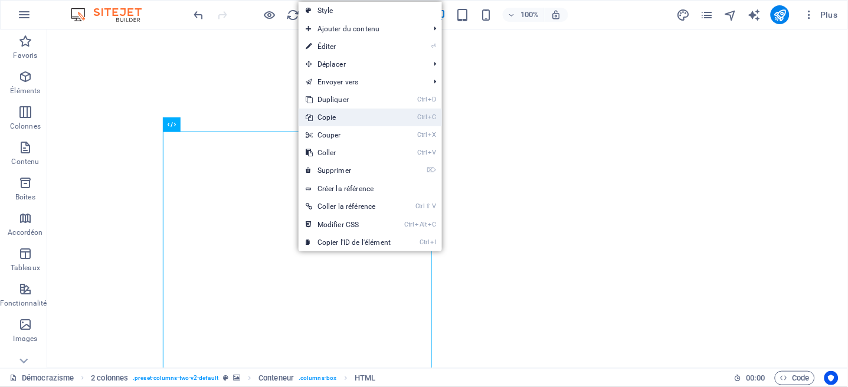
click at [331, 118] on link "Ctrl C Copie" at bounding box center [348, 118] width 99 height 18
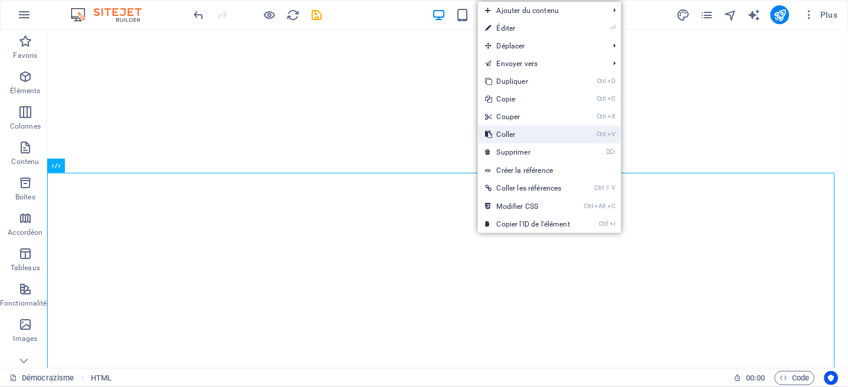
click at [509, 129] on link "Ctrl V Coller" at bounding box center [527, 135] width 99 height 18
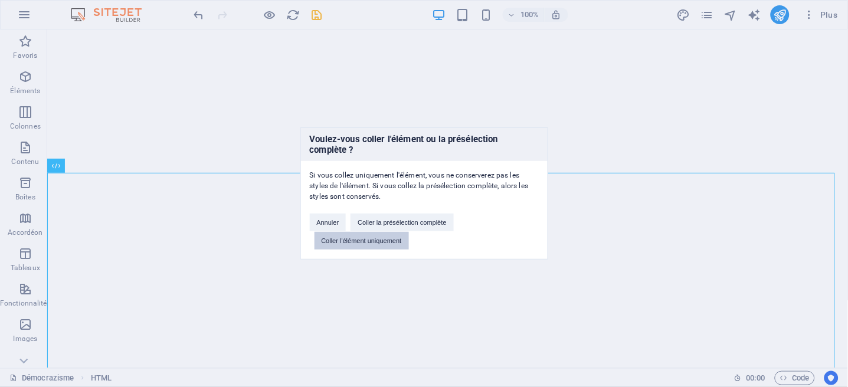
click at [387, 233] on button "Coller l'élément uniquement" at bounding box center [362, 241] width 94 height 18
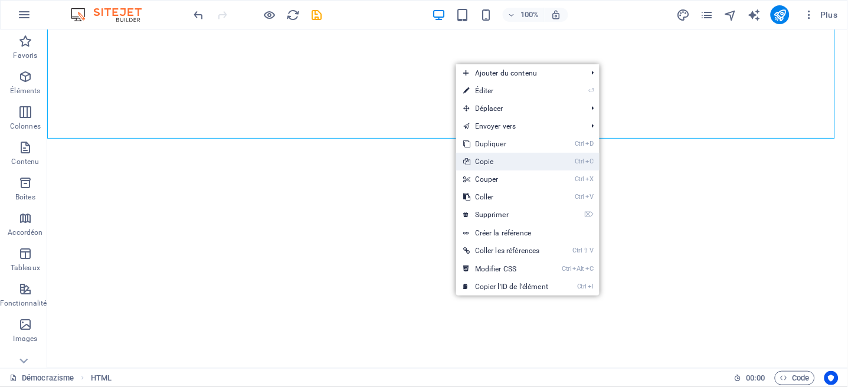
click at [494, 164] on link "Ctrl C Copie" at bounding box center [505, 162] width 99 height 18
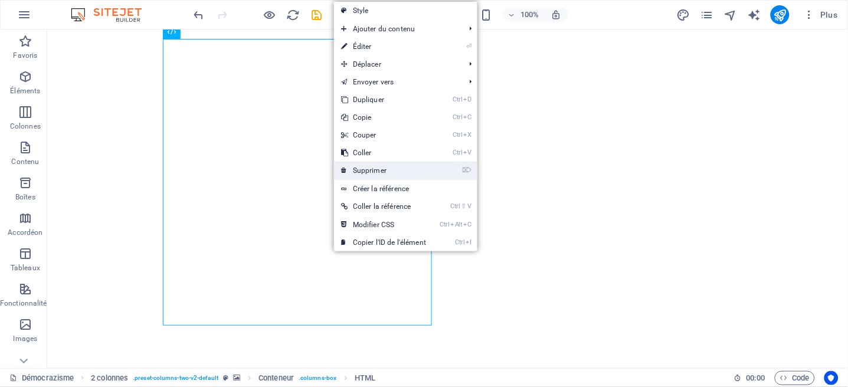
click at [375, 171] on link "⌦ Supprimer" at bounding box center [383, 171] width 99 height 18
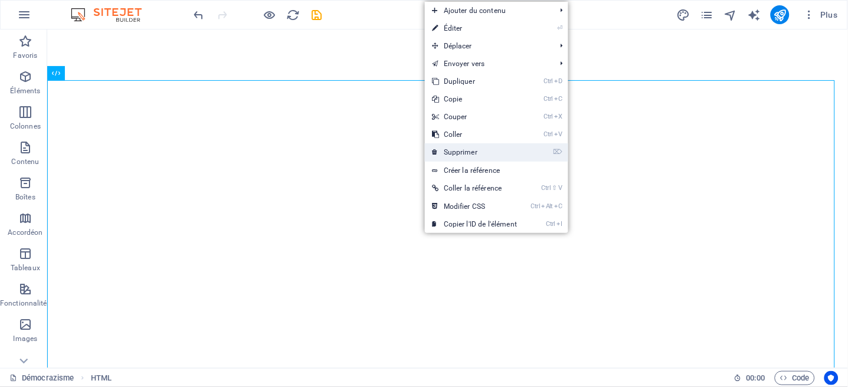
click at [460, 153] on link "⌦ Supprimer" at bounding box center [474, 152] width 99 height 18
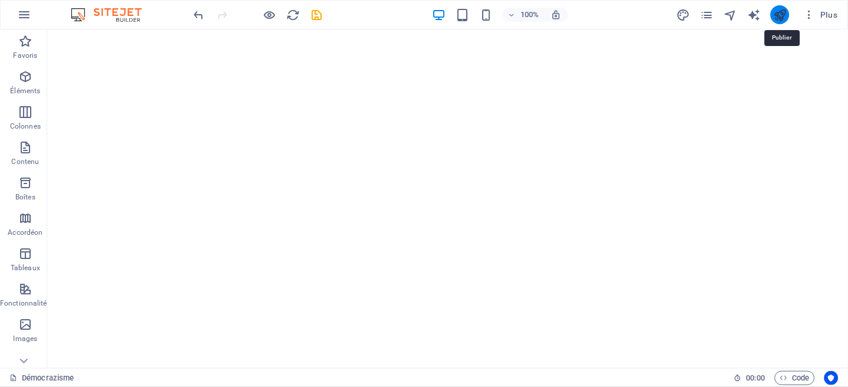
click at [778, 14] on icon "publish" at bounding box center [780, 15] width 14 height 14
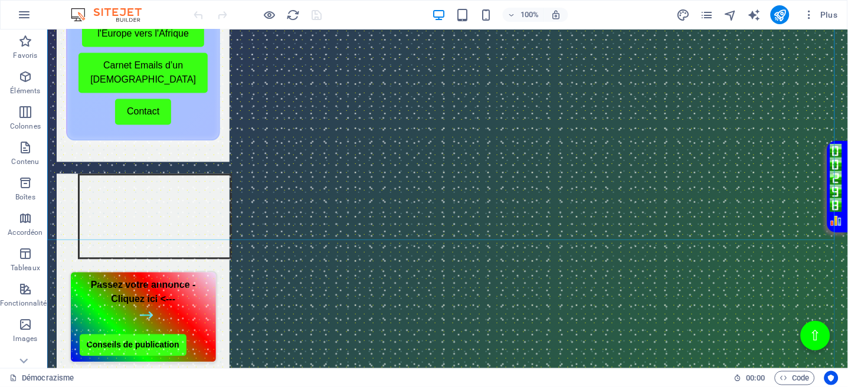
scroll to position [708, 0]
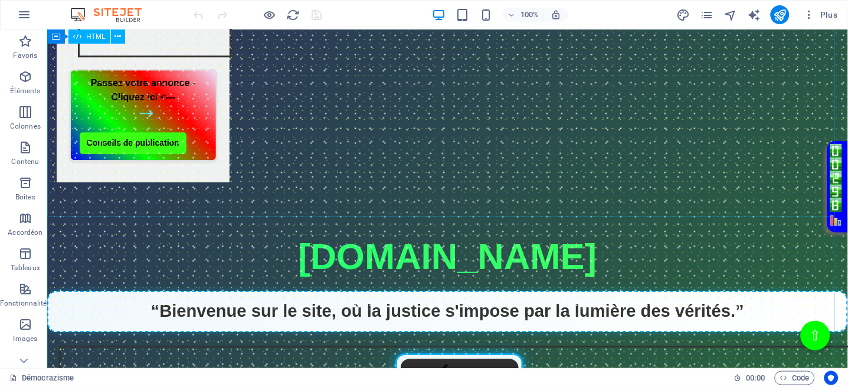
click at [452, 229] on div "Page Éclatante - Démocrazisme démocrazisme.com “Bienvenue sur le site, où la ju…" at bounding box center [447, 335] width 801 height 213
drag, startPoint x: 452, startPoint y: 105, endPoint x: 243, endPoint y: 105, distance: 208.4
click at [451, 229] on div "Page Éclatante - Démocrazisme démocrazisme.com “Bienvenue sur le site, où la ju…" at bounding box center [447, 335] width 801 height 213
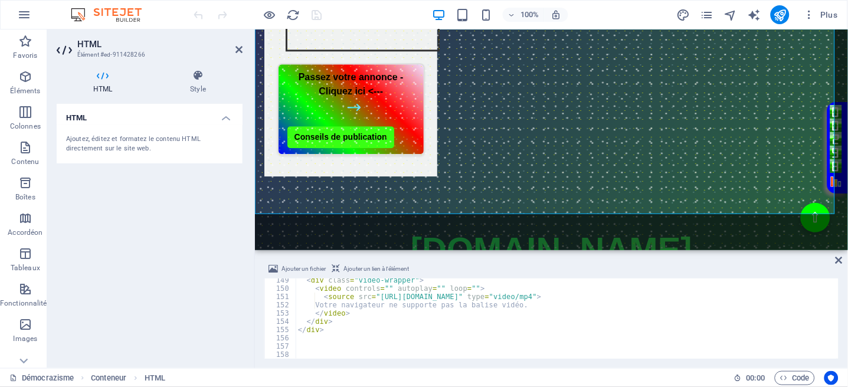
scroll to position [1225, 0]
drag, startPoint x: 542, startPoint y: 293, endPoint x: 374, endPoint y: 298, distance: 168.3
click at [374, 298] on div "< div class = "video-wrapper" > < video controls = "" autoplay = "" loop = "" >…" at bounding box center [567, 324] width 542 height 97
type textarea "<source src="https://justicerevelee.be/Le%20jardinier%20rebelle.mp4" type="vide…"
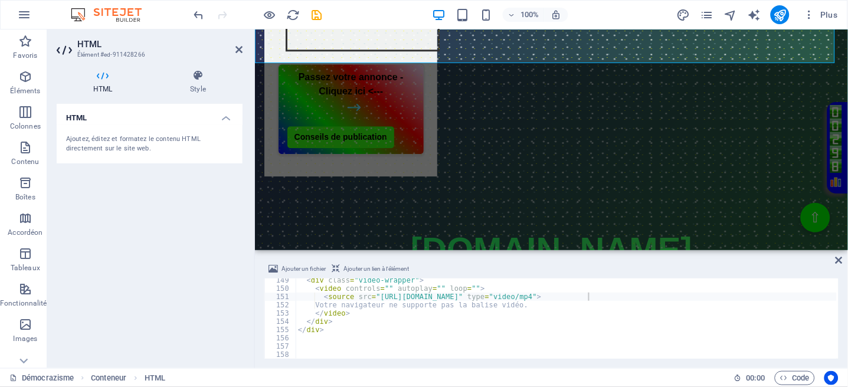
click at [834, 259] on div "Ajouter un fichier Ajouter un lien à l'élément <source src="https://justicereve…" at bounding box center [551, 311] width 593 height 116
click at [841, 260] on icon at bounding box center [839, 260] width 7 height 9
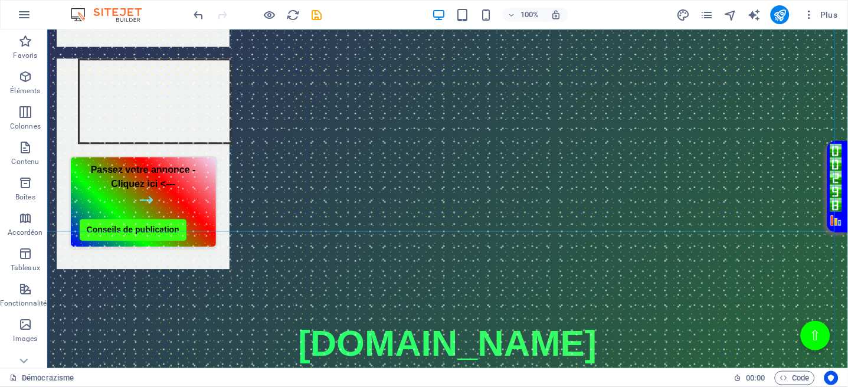
scroll to position [629, 0]
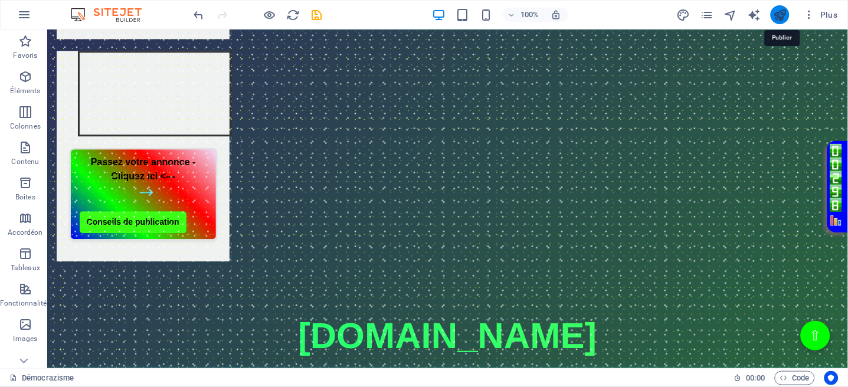
click at [778, 14] on icon "publish" at bounding box center [780, 15] width 14 height 14
